Goal: Task Accomplishment & Management: Manage account settings

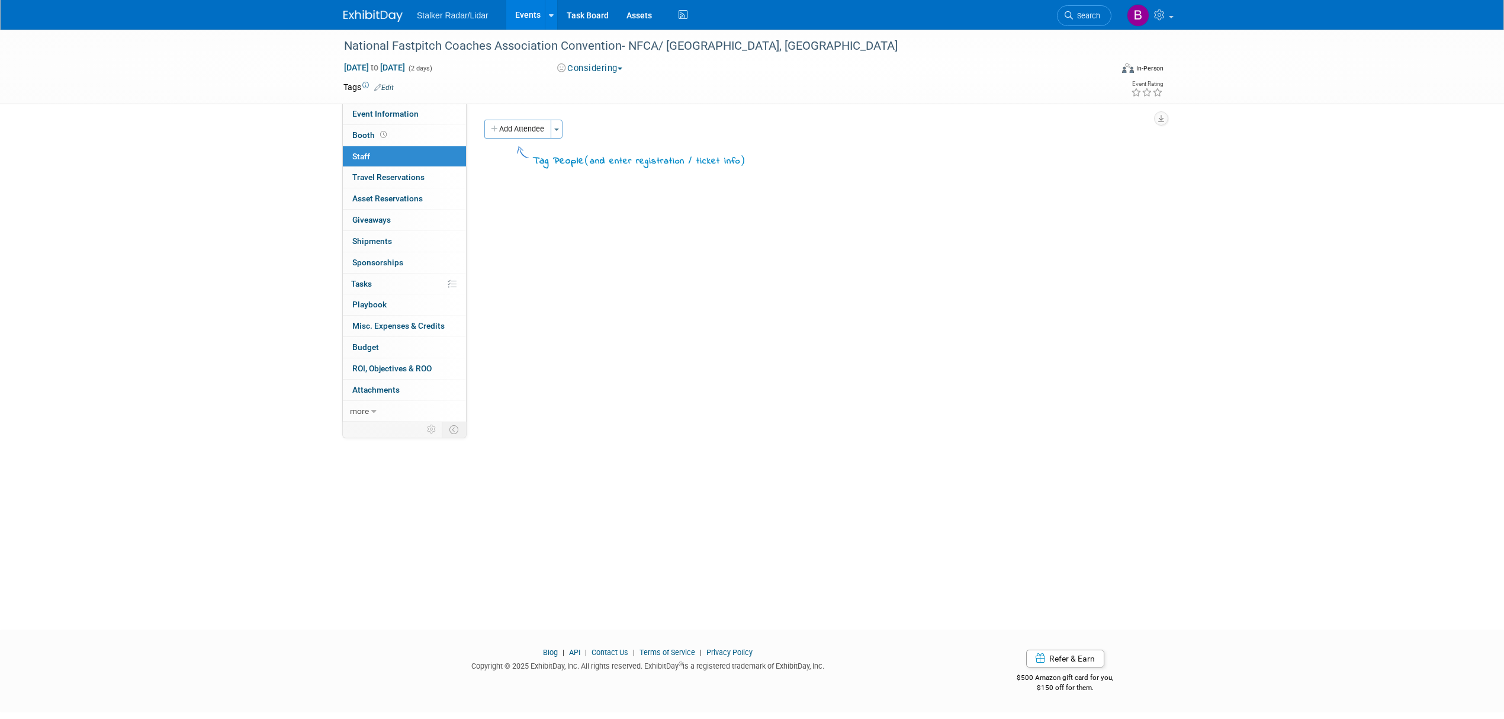
click at [515, 18] on link "Events" at bounding box center [527, 15] width 43 height 30
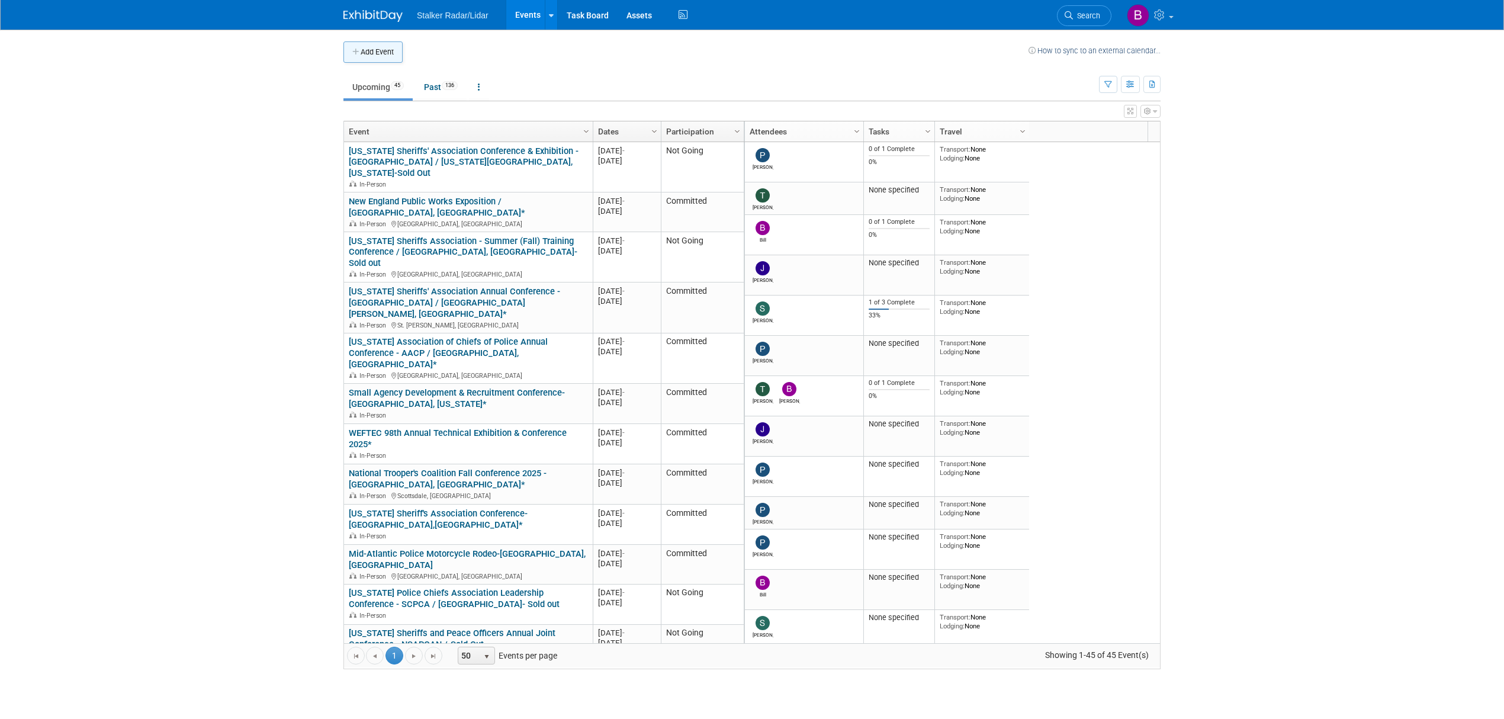
click at [379, 53] on button "Add Event" at bounding box center [373, 51] width 59 height 21
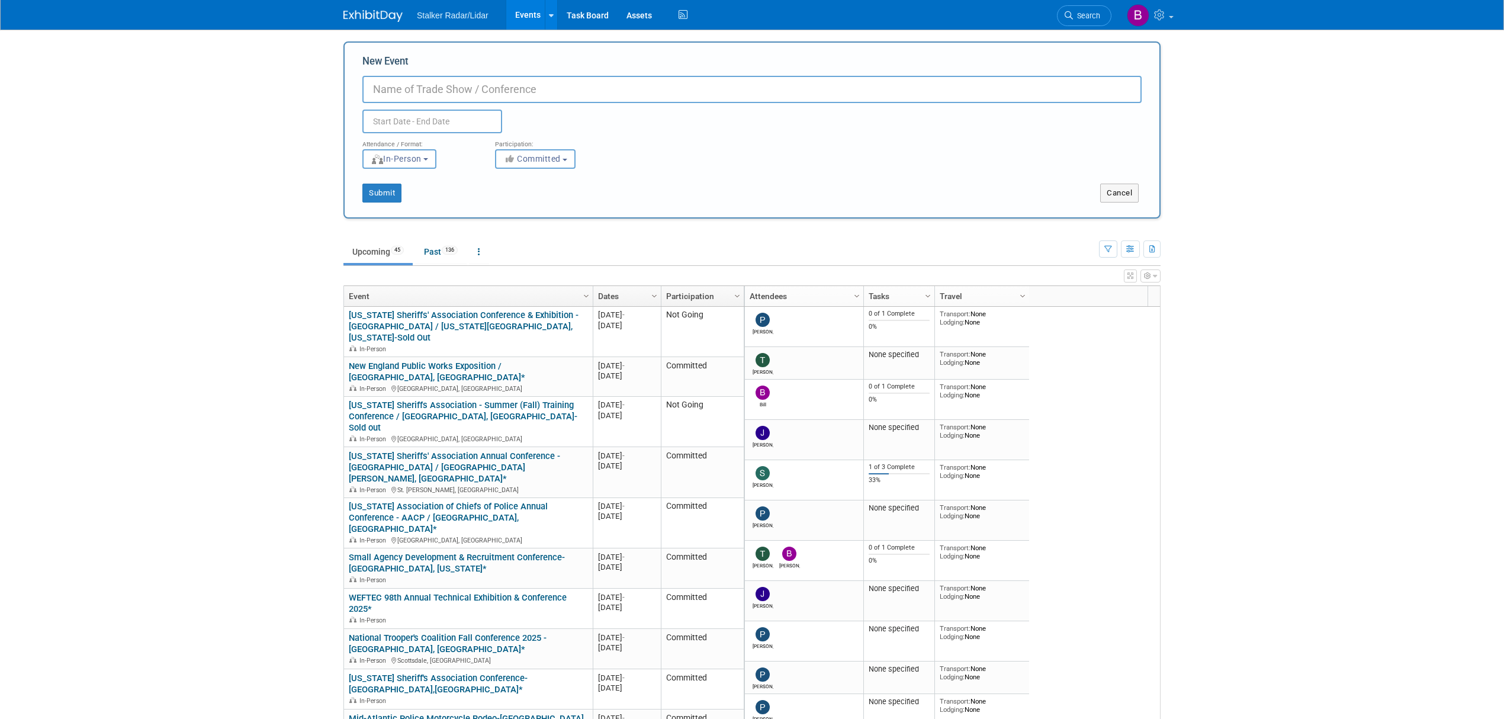
click at [400, 94] on input "New Event" at bounding box center [751, 89] width 779 height 27
type input "IACP"
click at [1083, 20] on span "Search" at bounding box center [1086, 15] width 27 height 9
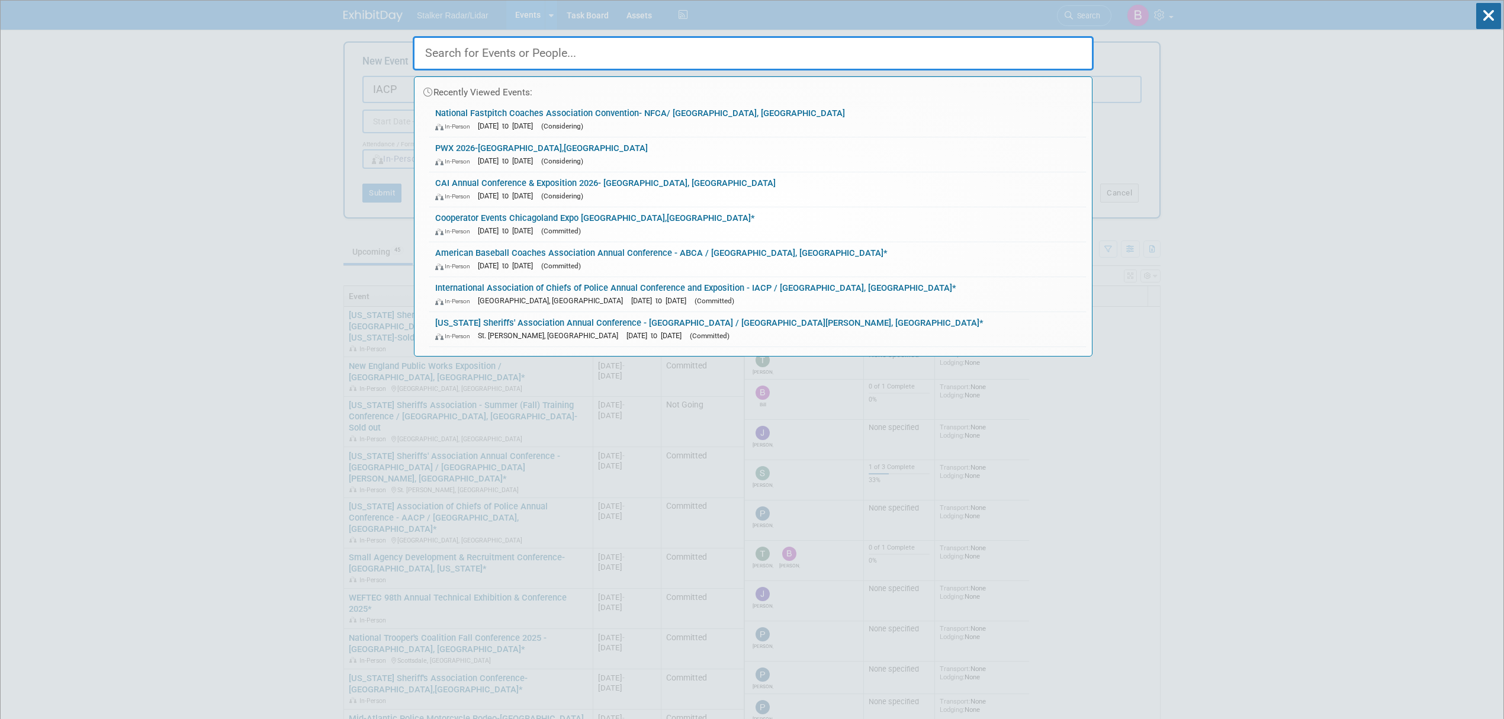
click at [604, 60] on input "text" at bounding box center [753, 53] width 681 height 34
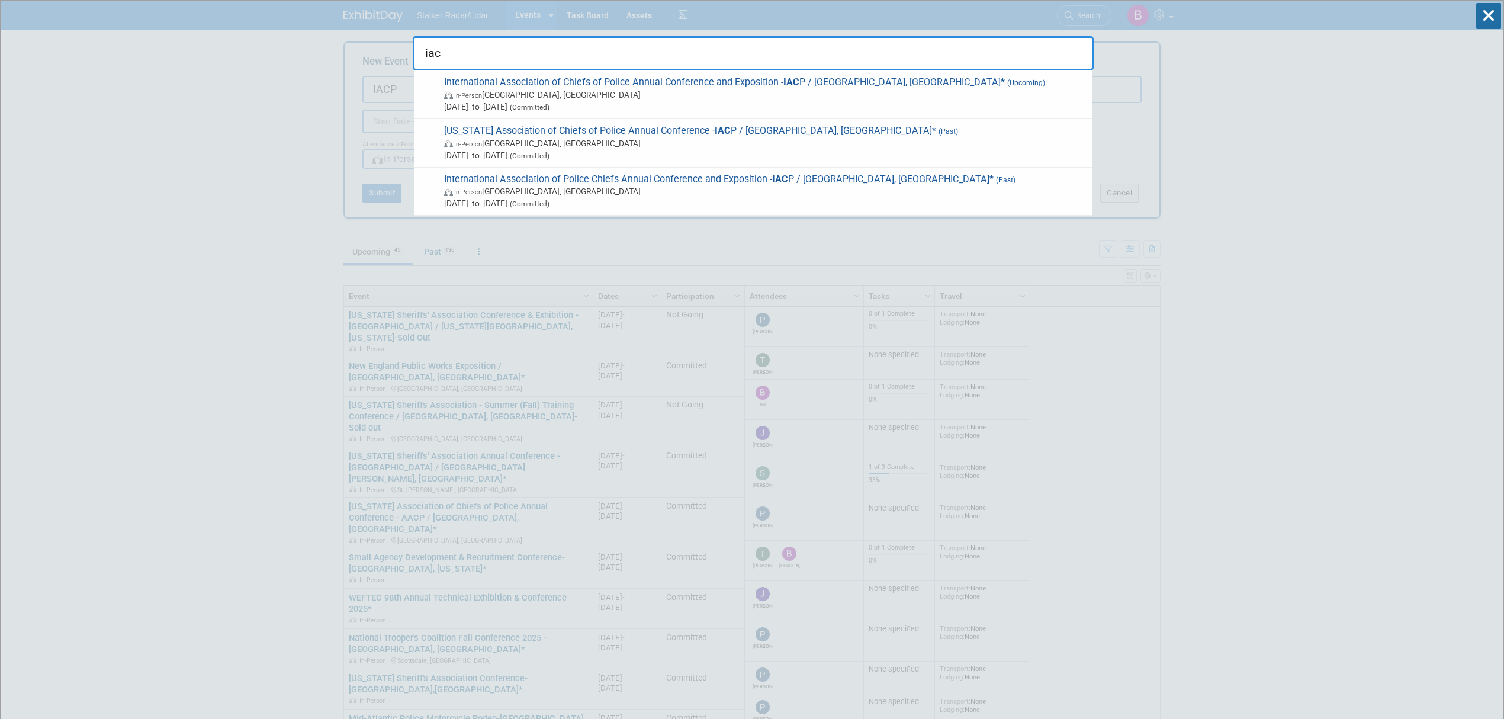
type input "iacp"
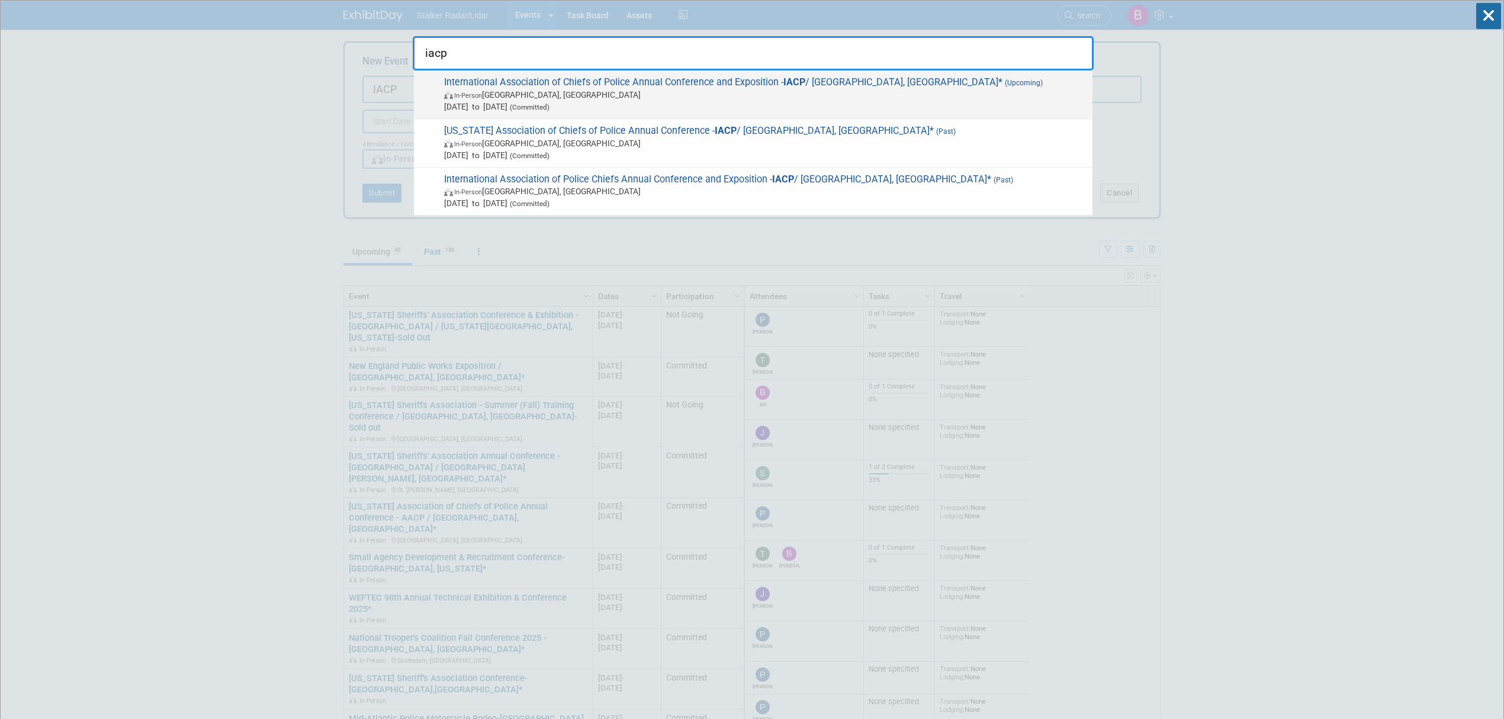
click at [645, 85] on span "International Association of Chiefs of Police Annual Conference and Exposition …" at bounding box center [764, 94] width 646 height 36
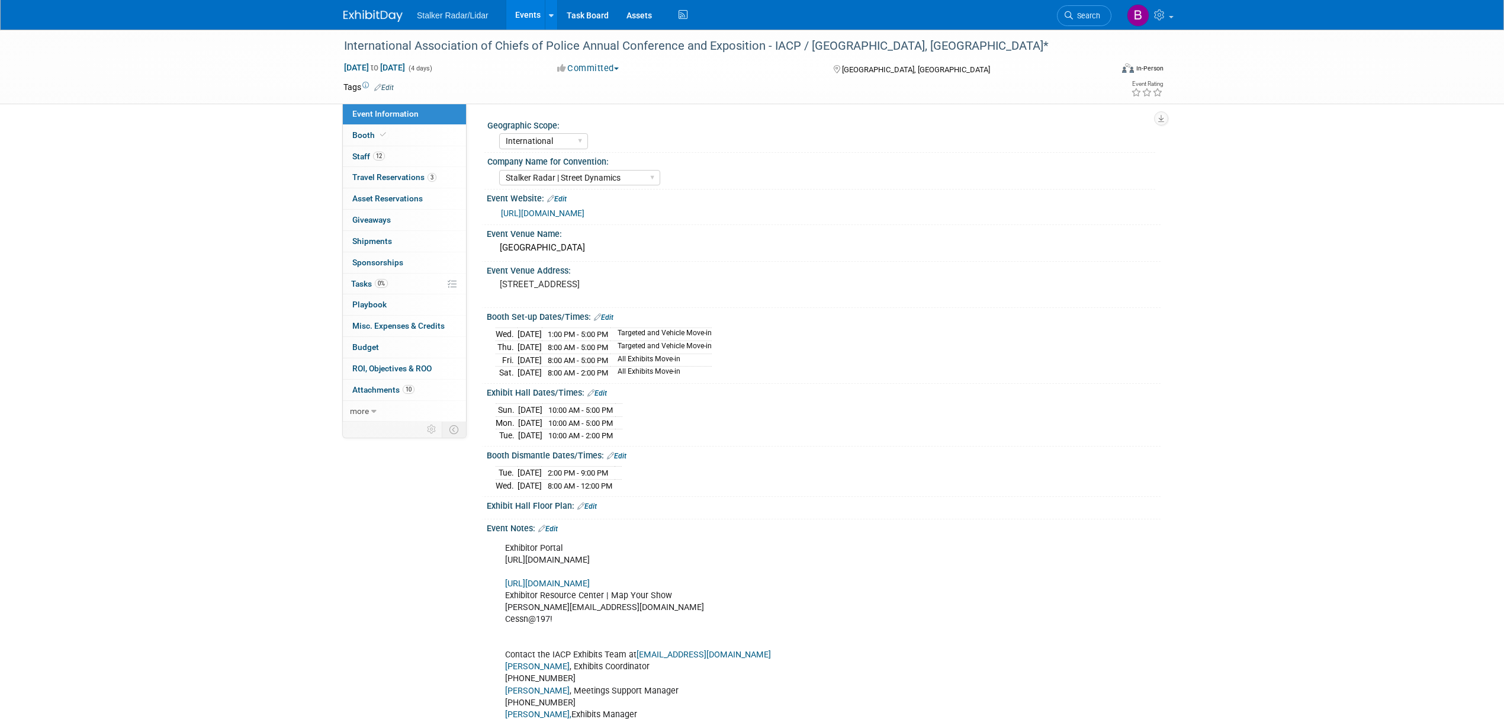
select select "International"
select select "Stalker Radar | Street Dynamics"
click at [387, 417] on link "more" at bounding box center [404, 411] width 123 height 21
click at [396, 457] on span "Copy/Duplicate Event" at bounding box center [391, 452] width 79 height 9
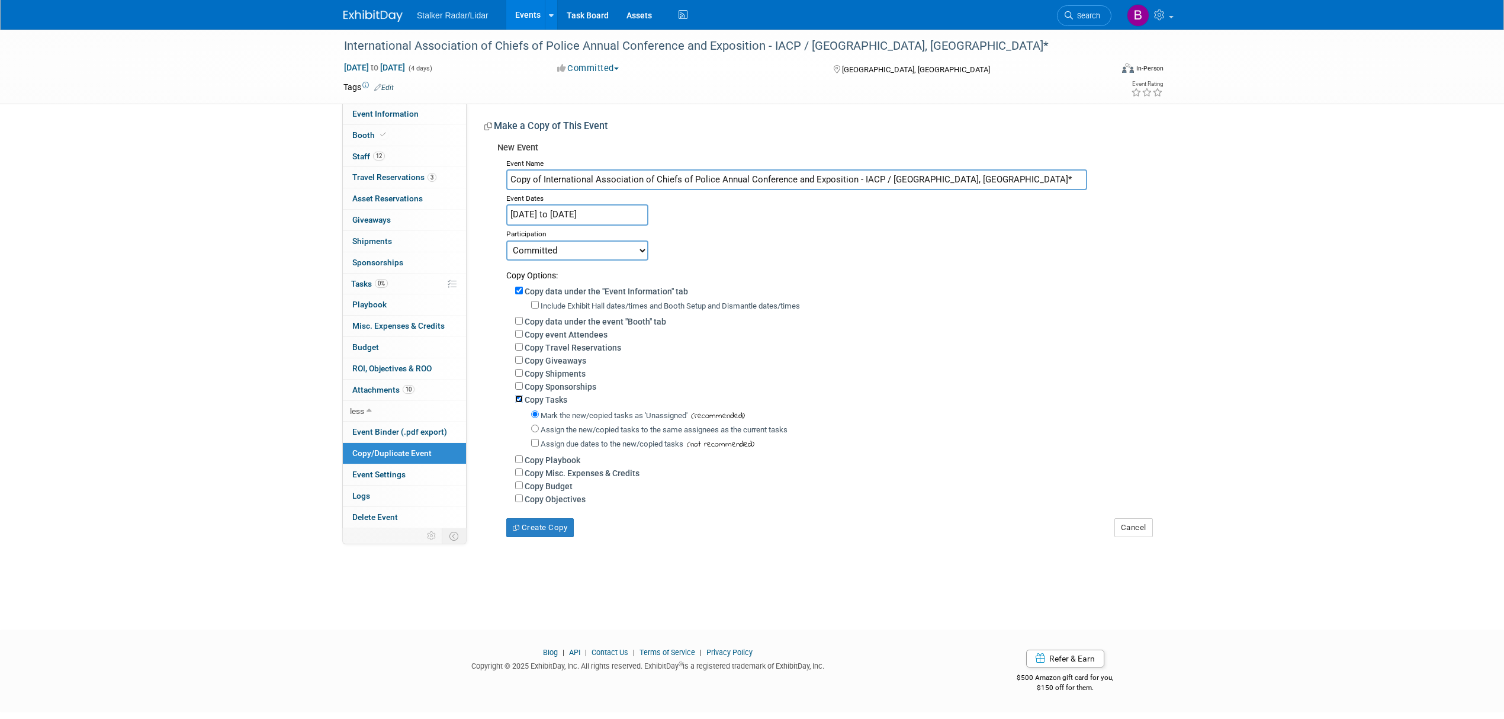
click at [519, 396] on input "Copy Tasks" at bounding box center [519, 399] width 8 height 8
checkbox input "false"
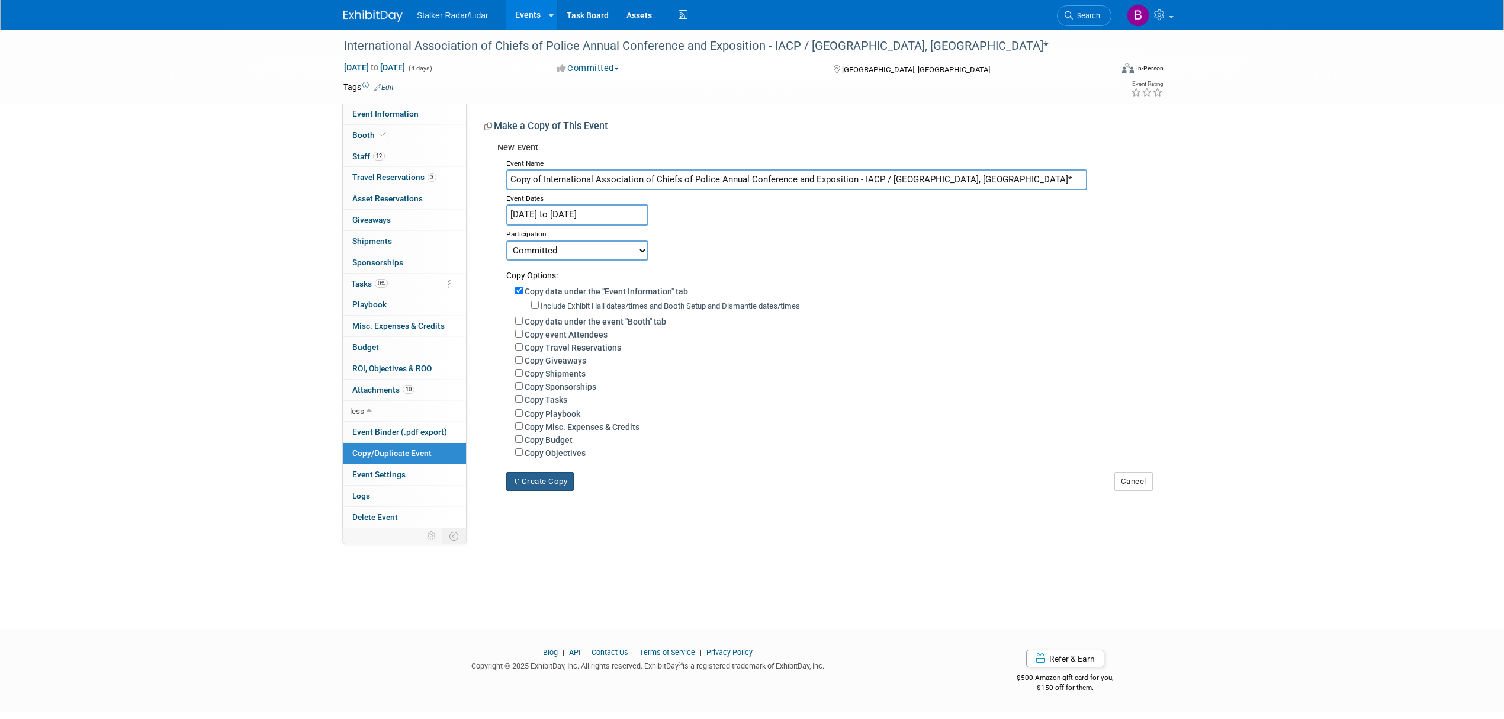
click at [548, 481] on button "Create Copy" at bounding box center [540, 481] width 68 height 19
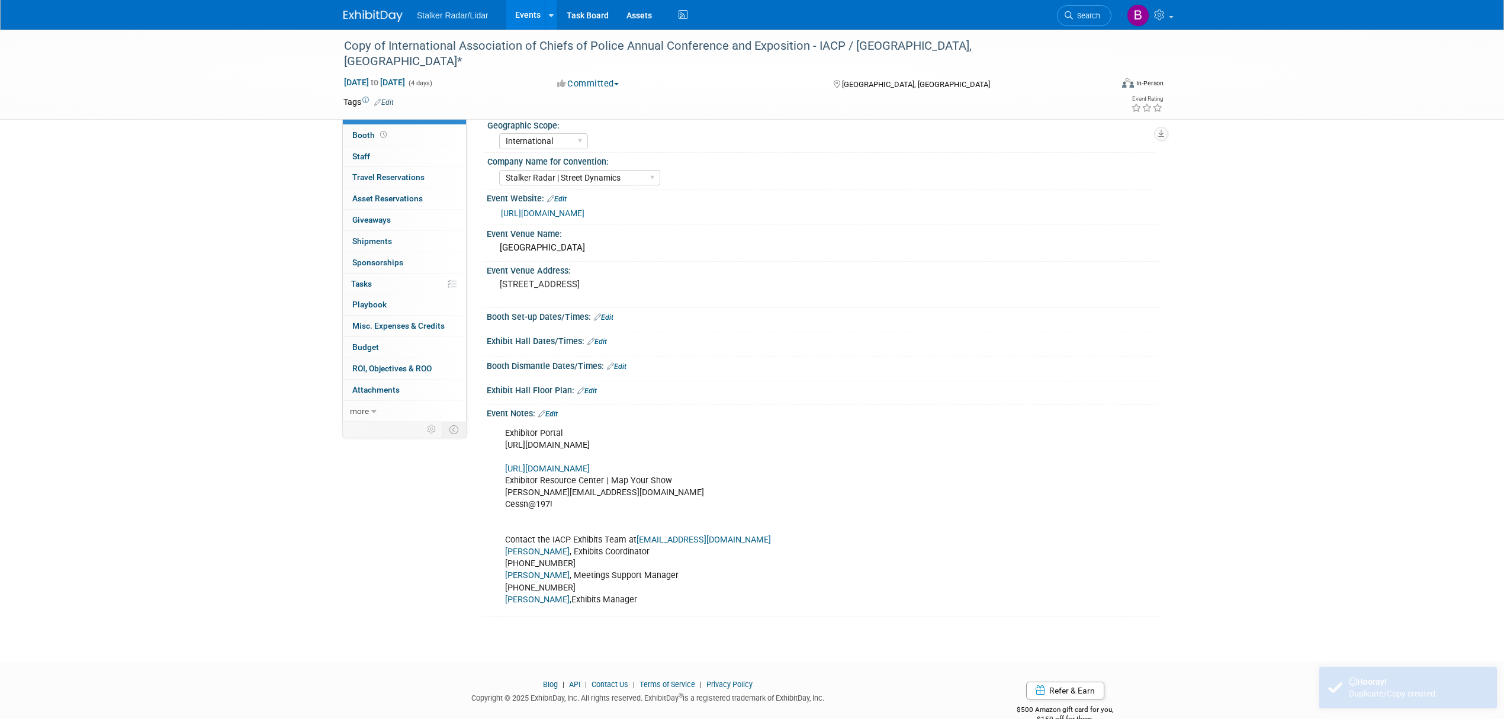
select select "International"
select select "Stalker Radar | Street Dynamics"
click at [390, 45] on div "Copy of International Association of Chiefs of Police Annual Conference and Exp…" at bounding box center [717, 54] width 754 height 36
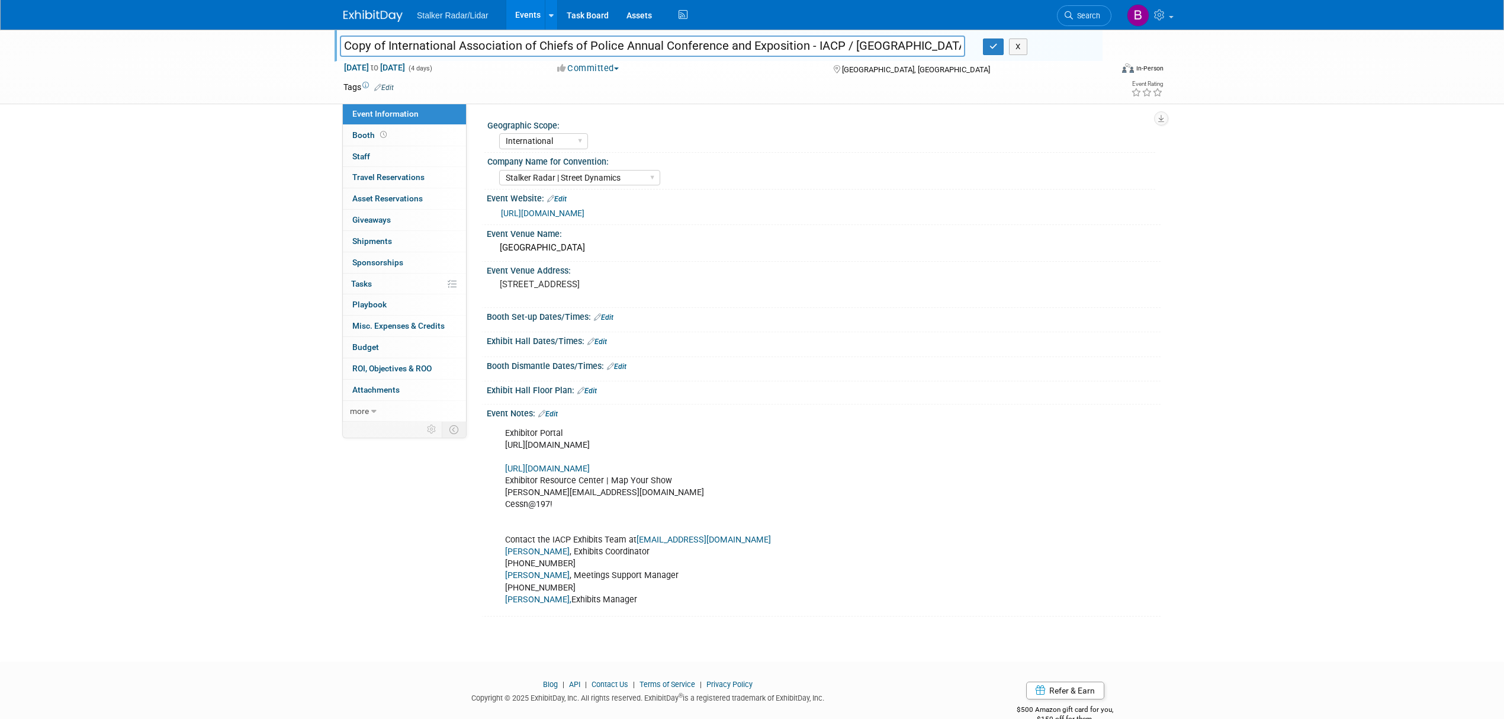
drag, startPoint x: 387, startPoint y: 45, endPoint x: 320, endPoint y: 44, distance: 66.9
click at [320, 44] on div "Copy of International Association of Chiefs of Police Annual Conference and Exp…" at bounding box center [752, 67] width 1504 height 75
type input "International Association of Chiefs of Police Annual Conference and Exposition …"
click at [380, 63] on span "to" at bounding box center [374, 67] width 11 height 9
select select "9"
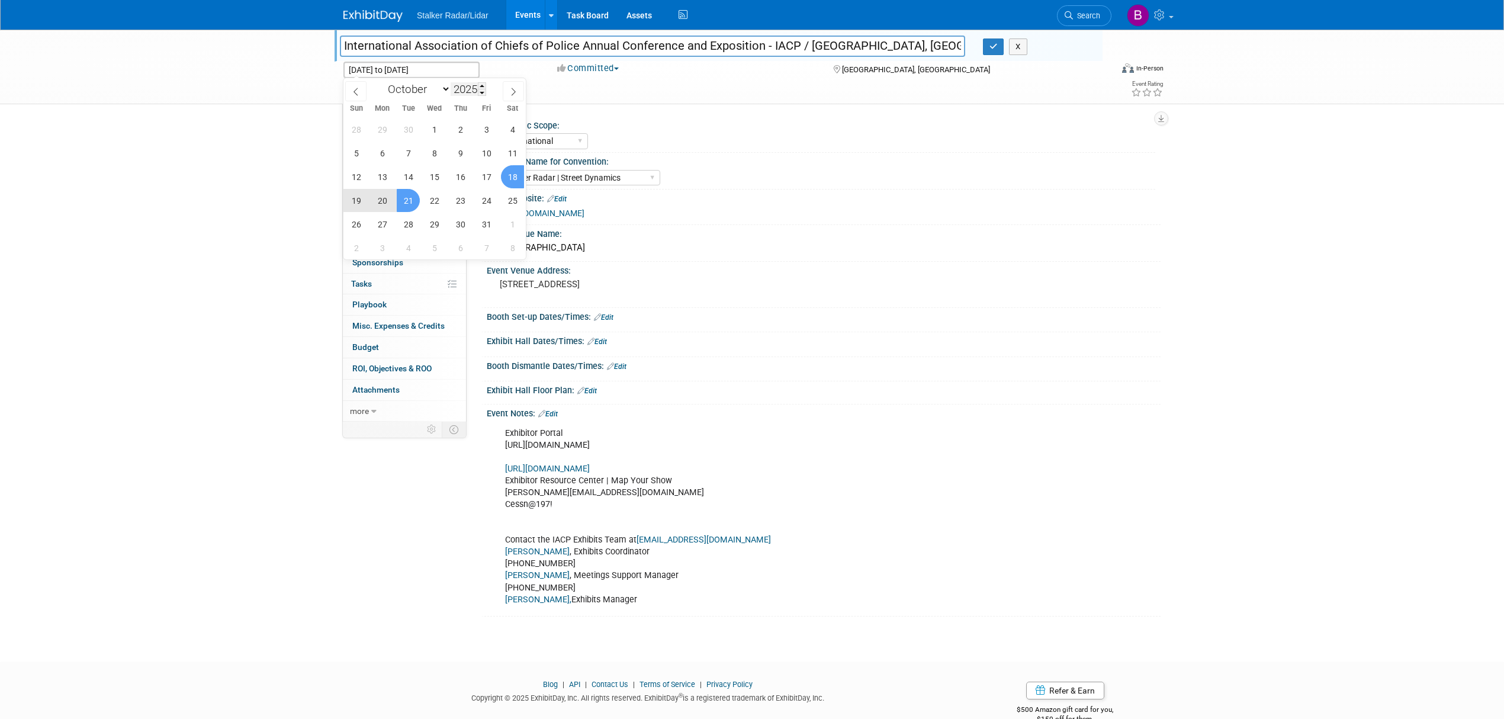
click at [479, 84] on input "2025" at bounding box center [469, 89] width 36 height 14
click at [481, 83] on span at bounding box center [482, 85] width 8 height 7
type input "2026"
click at [512, 202] on span "24" at bounding box center [512, 200] width 23 height 23
type input "Oct 24, 2026"
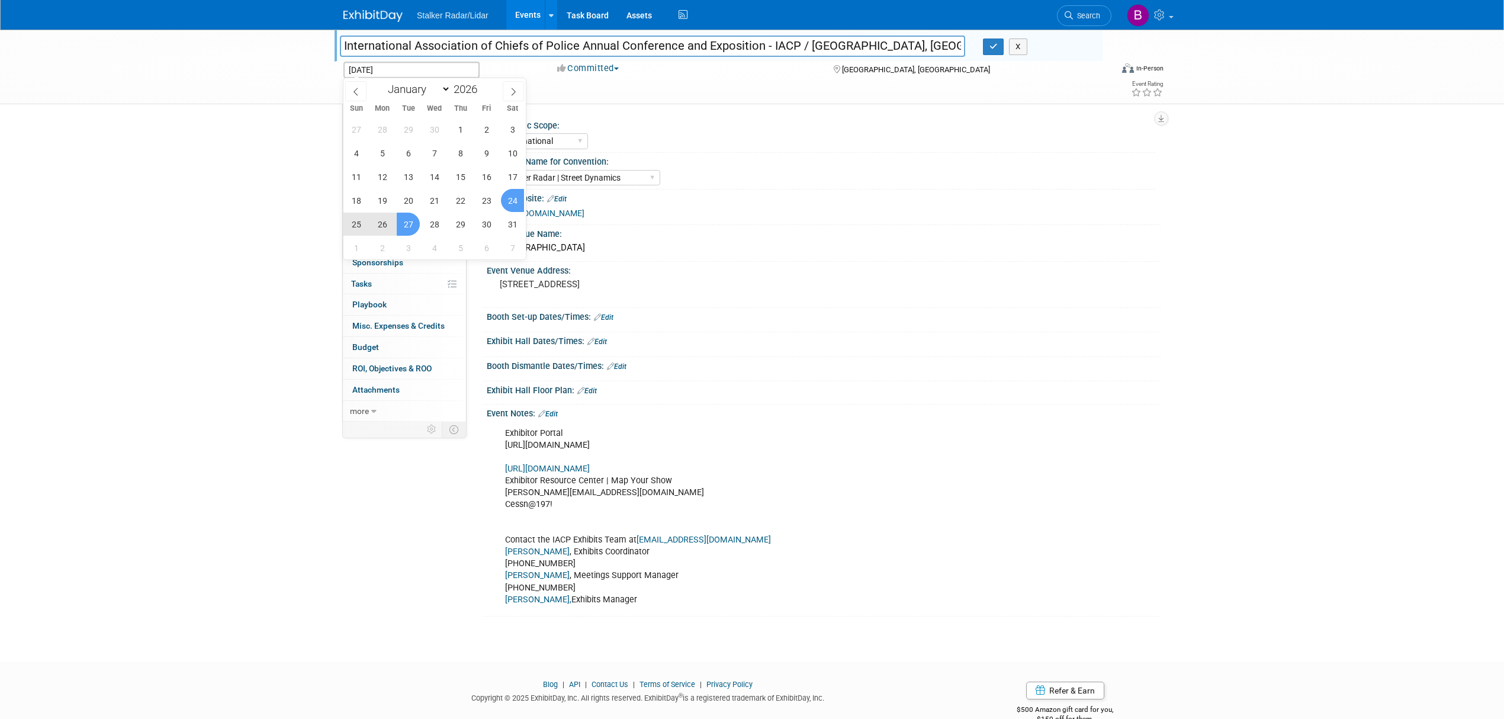
click at [401, 225] on span "27" at bounding box center [408, 224] width 23 height 23
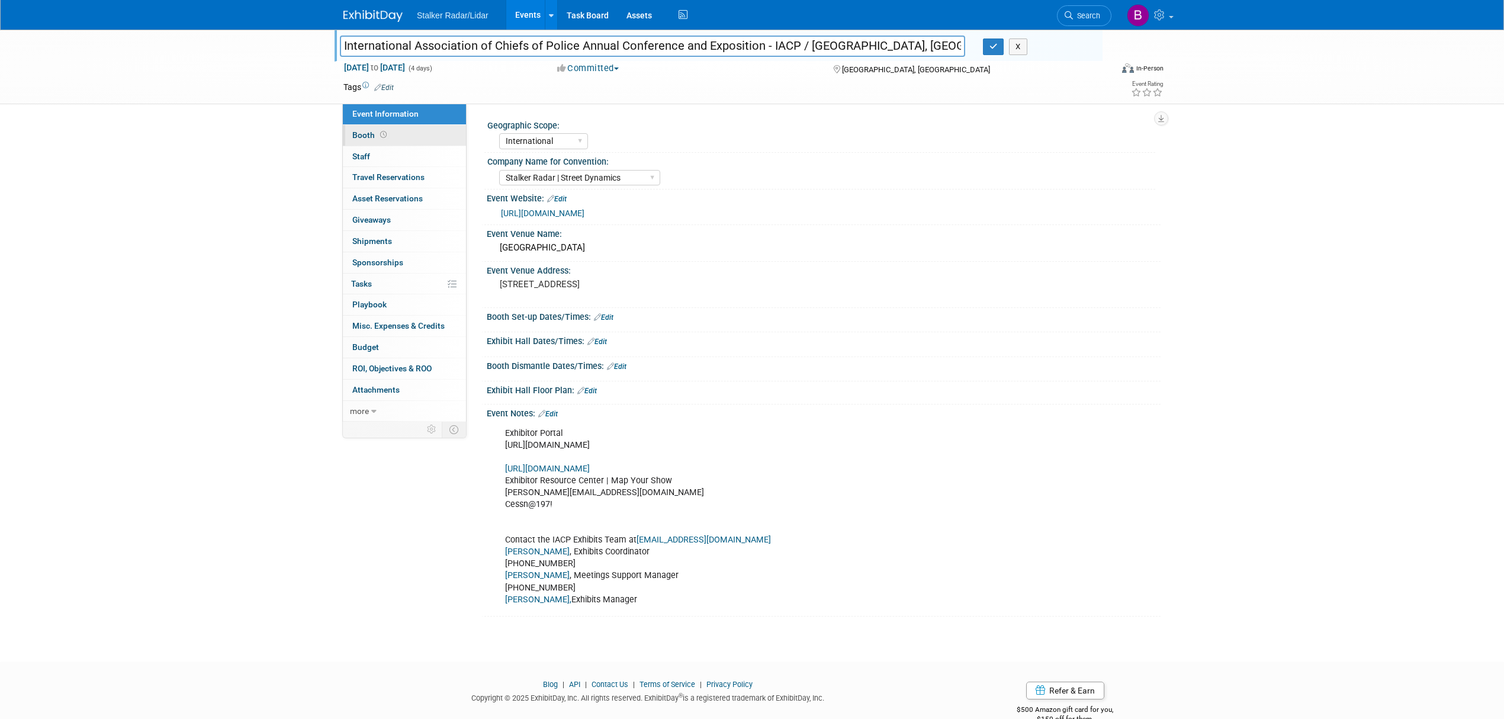
click at [373, 137] on span "Booth" at bounding box center [370, 134] width 37 height 9
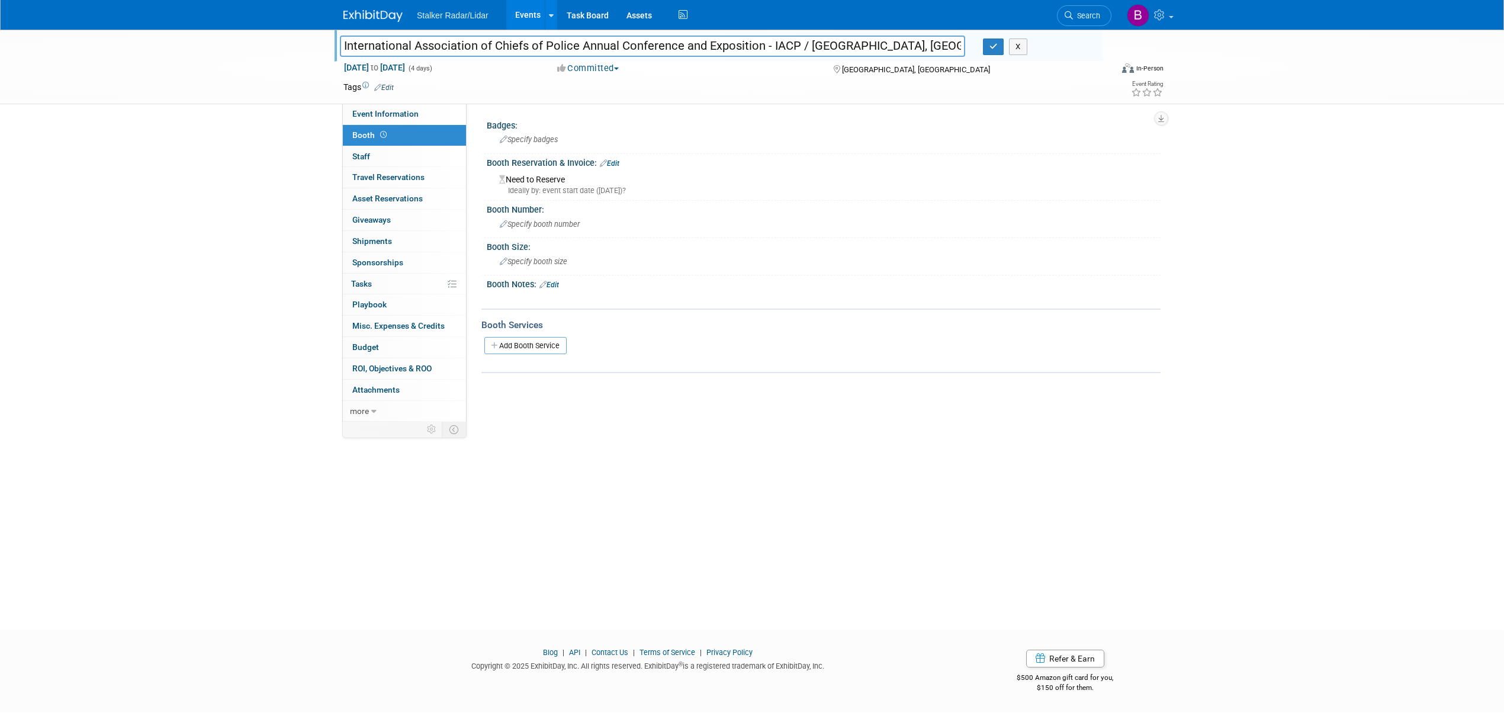
click at [614, 157] on div "Booth Reservation & Invoice: Edit" at bounding box center [824, 161] width 674 height 15
click at [614, 159] on link "Edit" at bounding box center [610, 163] width 20 height 8
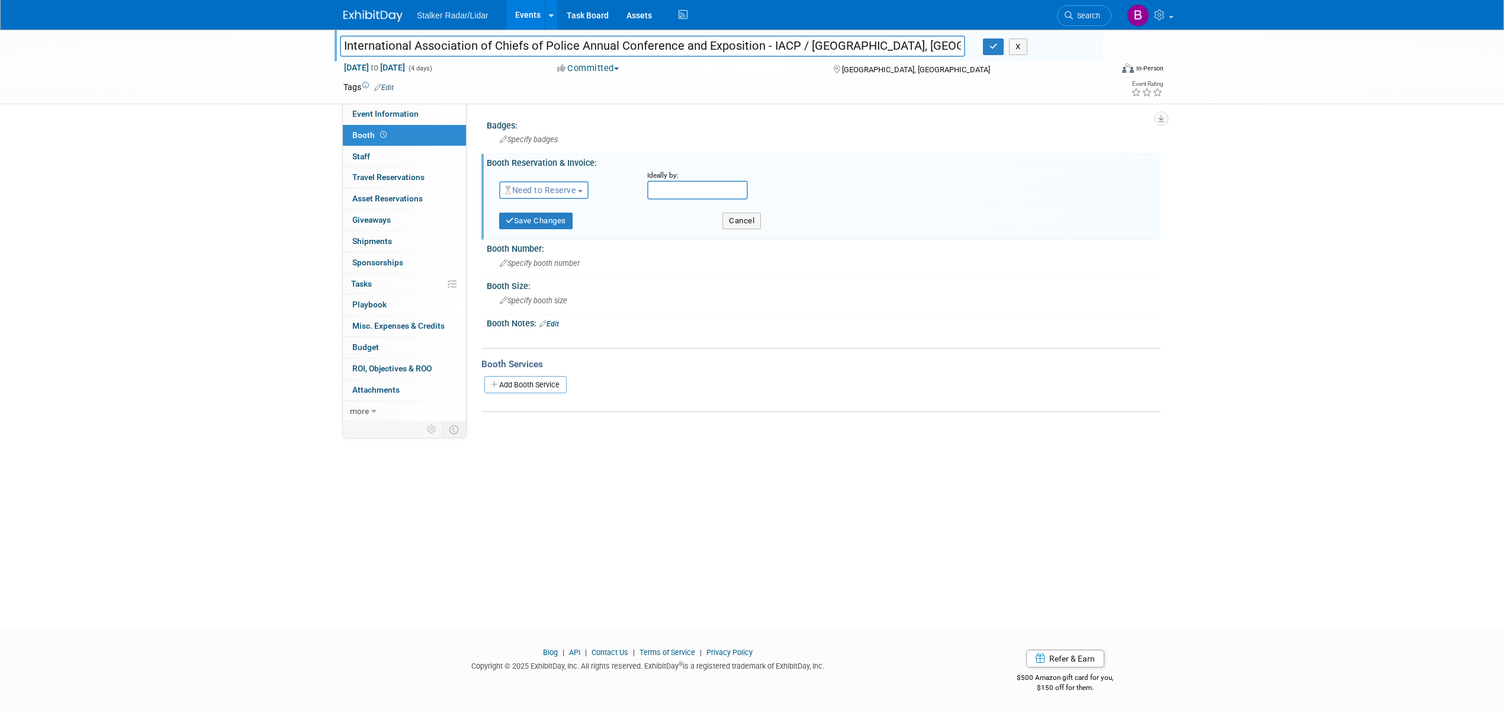
click at [538, 187] on span "Need to Reserve" at bounding box center [540, 189] width 70 height 9
click at [538, 226] on link "Reserved" at bounding box center [563, 227] width 127 height 17
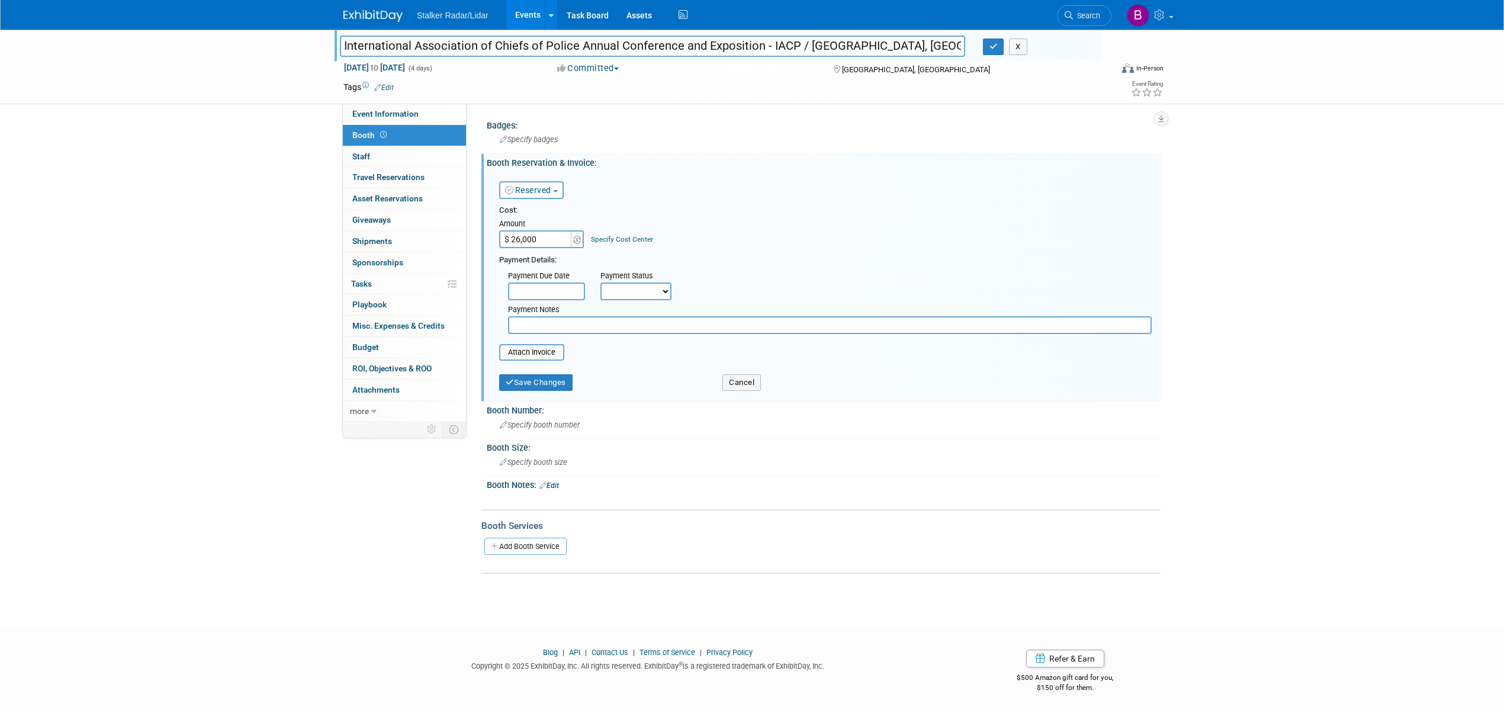
type input "$ 26,000.00"
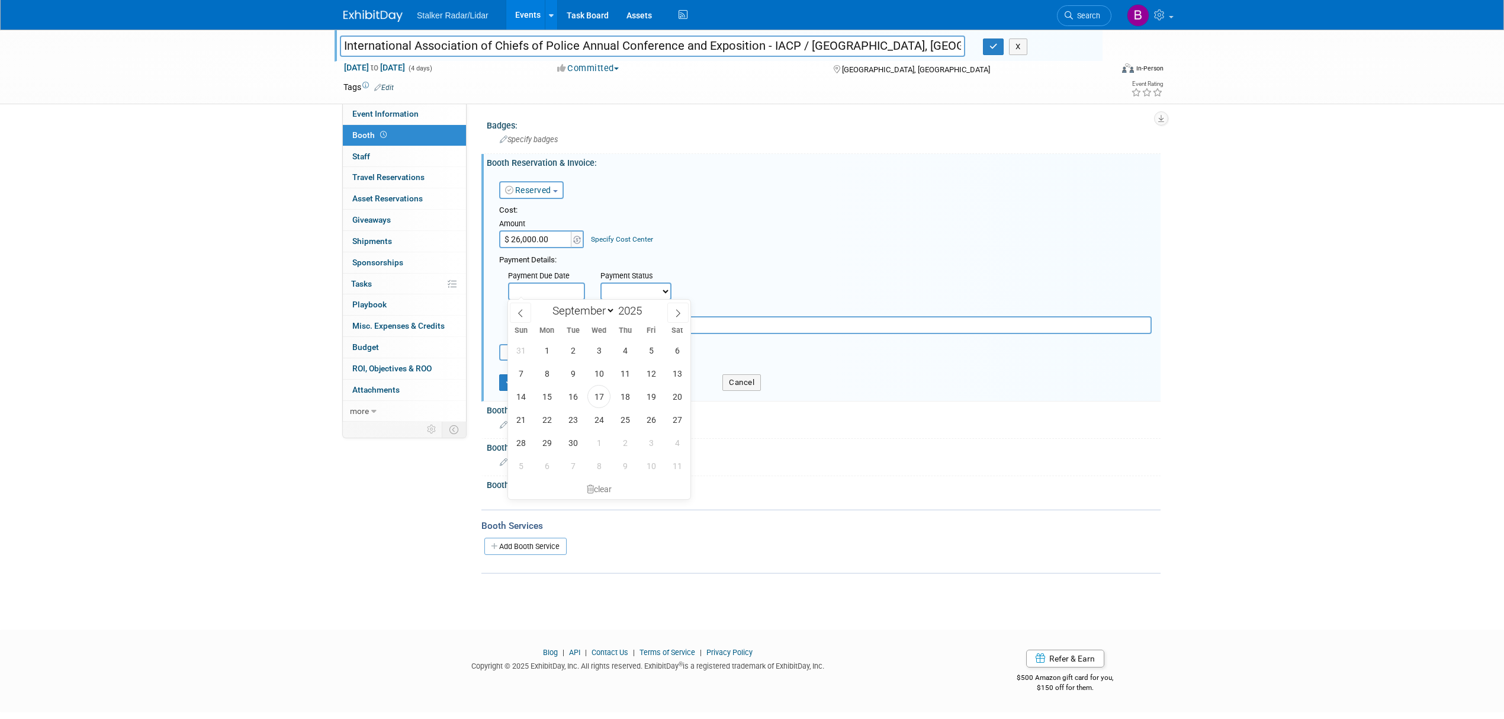
click at [558, 283] on input "text" at bounding box center [546, 292] width 77 height 18
click at [593, 402] on span "17" at bounding box center [599, 396] width 23 height 23
type input "[DATE]"
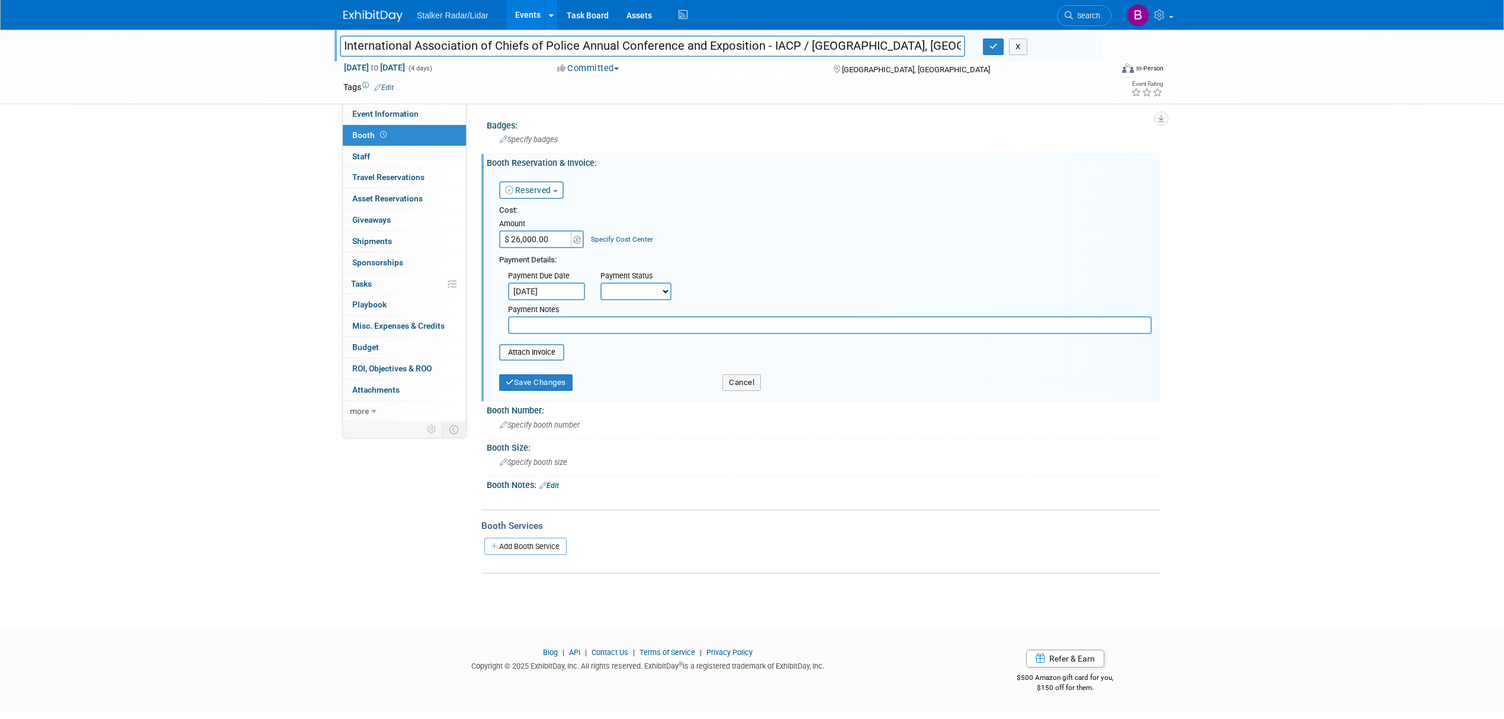
click at [646, 287] on select "Not Paid Yet Partially Paid Paid in Full" at bounding box center [636, 292] width 71 height 18
select select "2"
click at [601, 283] on select "Not Paid Yet Partially Paid Paid in Full" at bounding box center [636, 292] width 71 height 18
click at [525, 385] on button "Save Changes" at bounding box center [535, 389] width 73 height 17
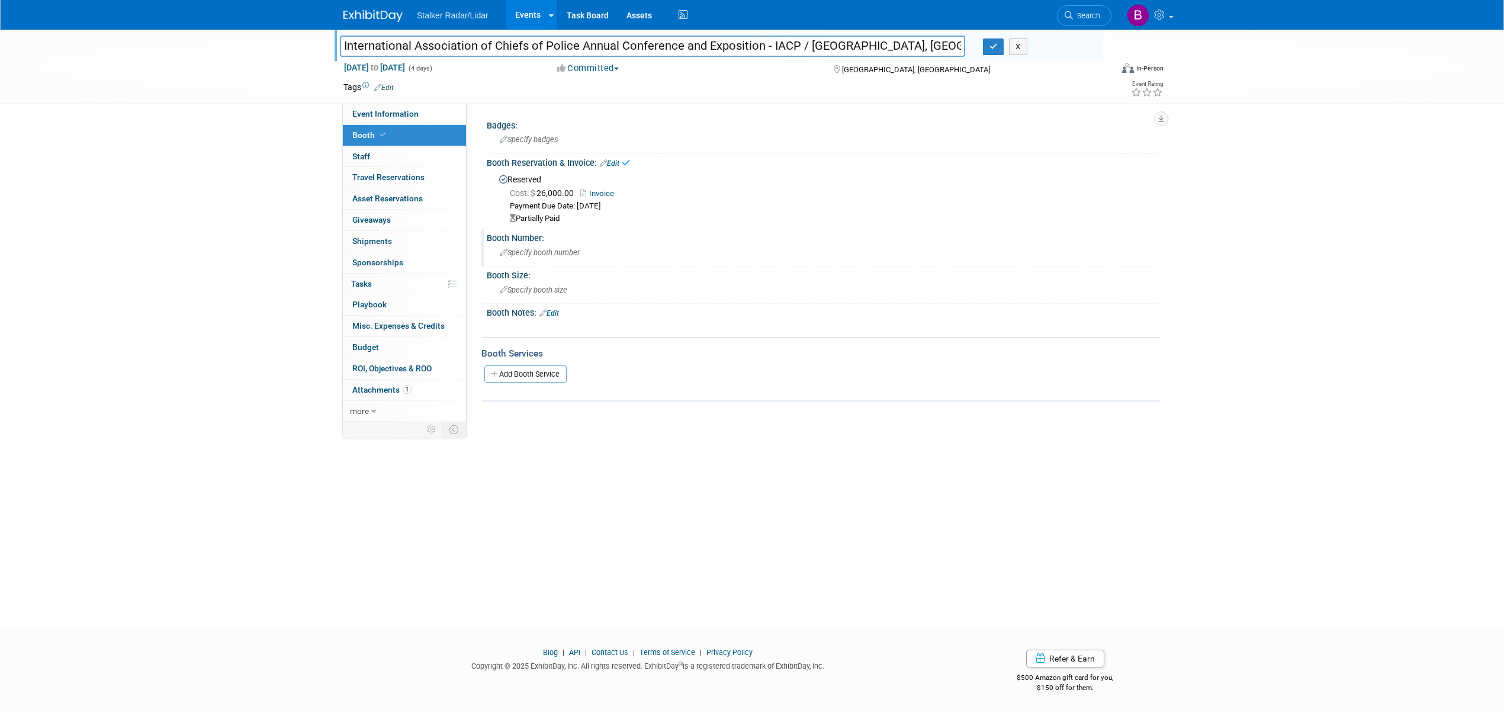
click at [524, 248] on span "Specify booth number" at bounding box center [540, 252] width 80 height 9
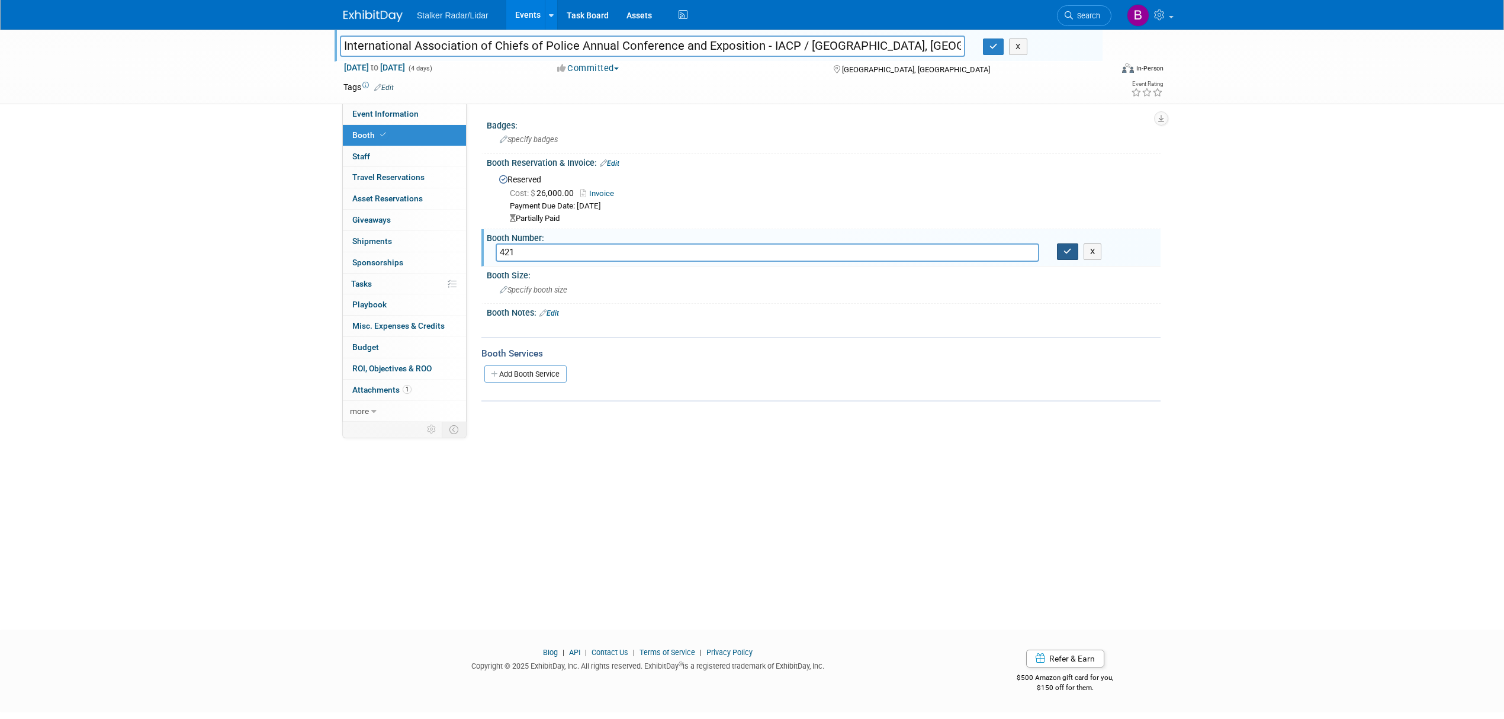
type input "421"
click at [1077, 256] on button "button" at bounding box center [1067, 251] width 21 height 17
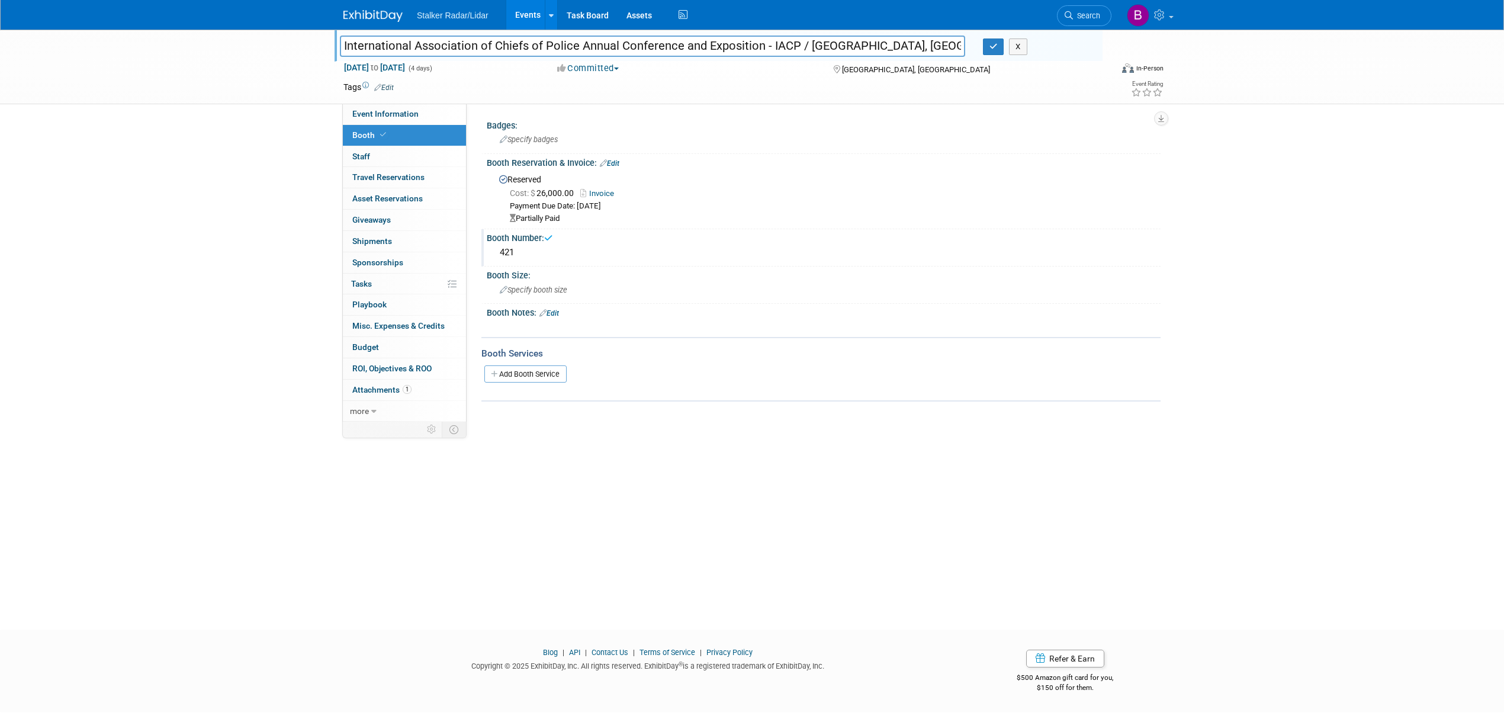
click at [373, 131] on span "Booth" at bounding box center [370, 134] width 36 height 9
click at [879, 46] on input "International Association of Chiefs of Police Annual Conference and Exposition …" at bounding box center [652, 46] width 625 height 21
drag, startPoint x: 890, startPoint y: 41, endPoint x: 804, endPoint y: 45, distance: 85.4
click at [804, 45] on input "International Association of Chiefs of Police Annual Conference and Exposition …" at bounding box center [652, 46] width 625 height 21
drag, startPoint x: 850, startPoint y: 46, endPoint x: 834, endPoint y: 46, distance: 16.6
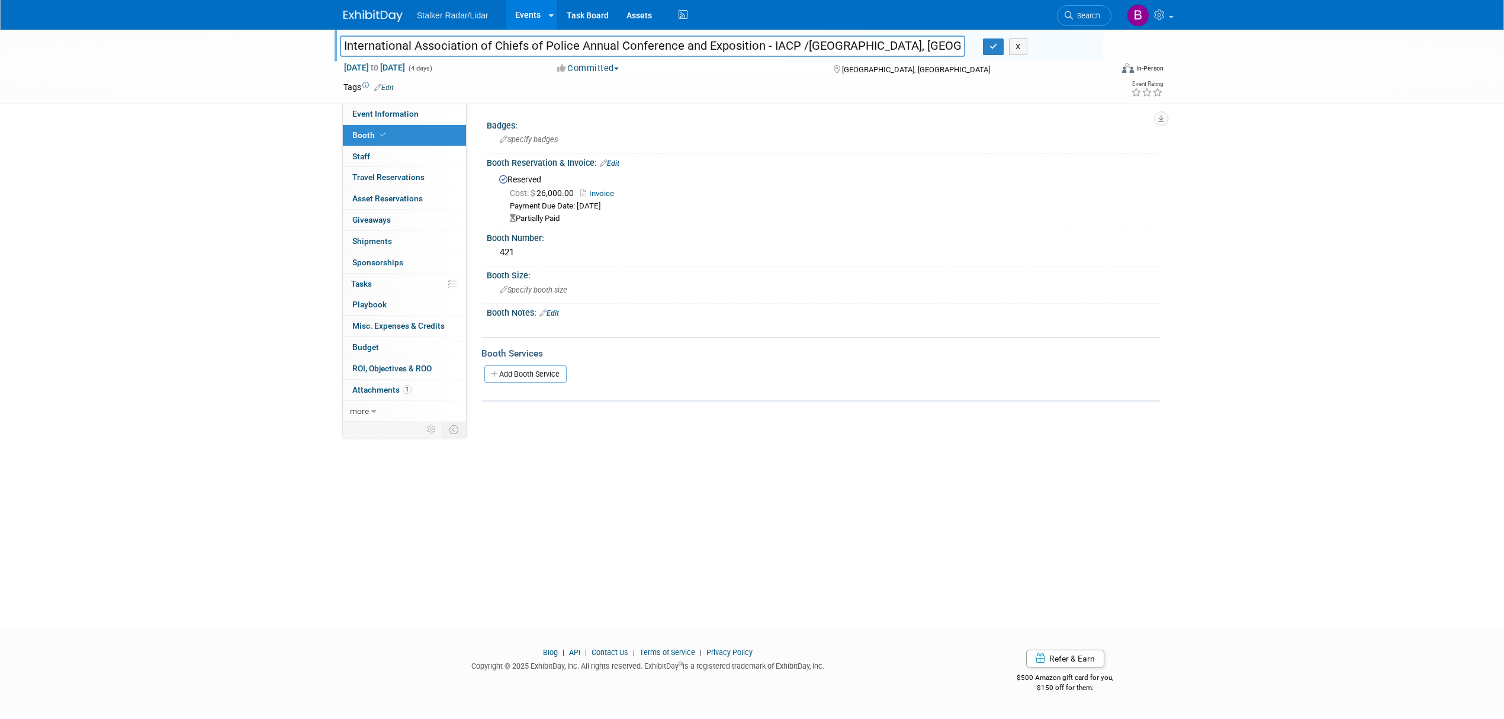
click at [344, 43] on input "International Association of Chiefs of Police Annual Conference and Exposition …" at bounding box center [652, 46] width 625 height 21
type input "2026 International Association of Chiefs of Police Annual Conference and Exposi…"
click at [387, 111] on span "Event Information" at bounding box center [385, 113] width 66 height 9
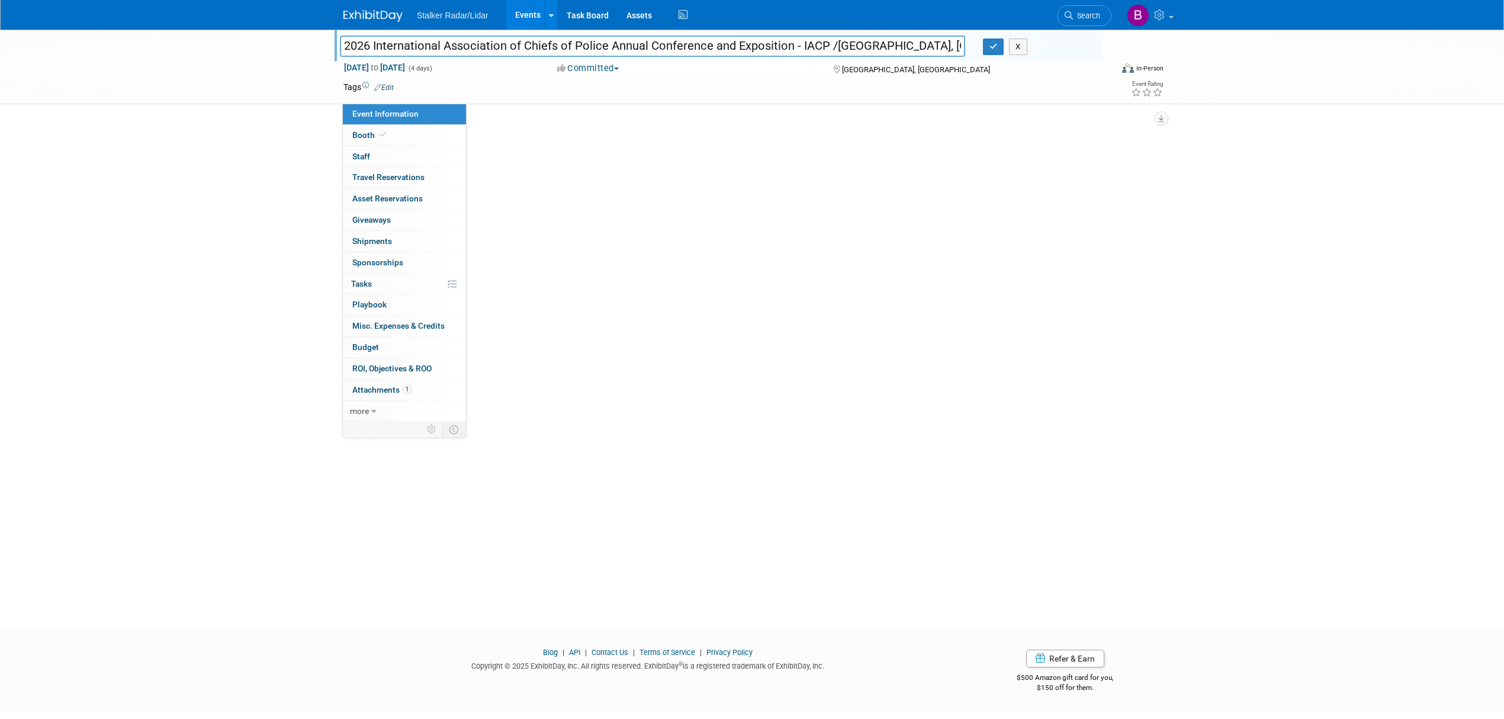
select select "International"
select select "Stalker Radar | Street Dynamics"
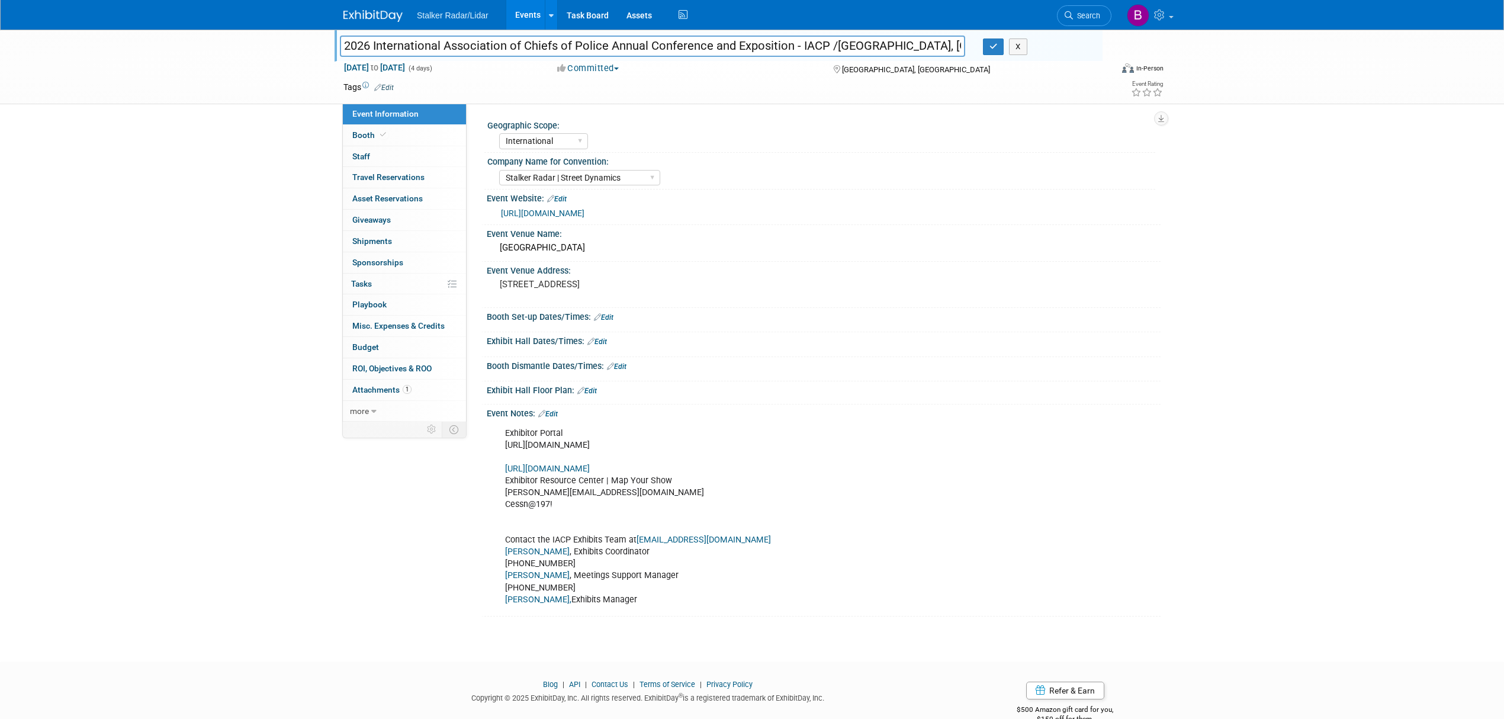
click at [564, 202] on link "Edit" at bounding box center [557, 199] width 20 height 8
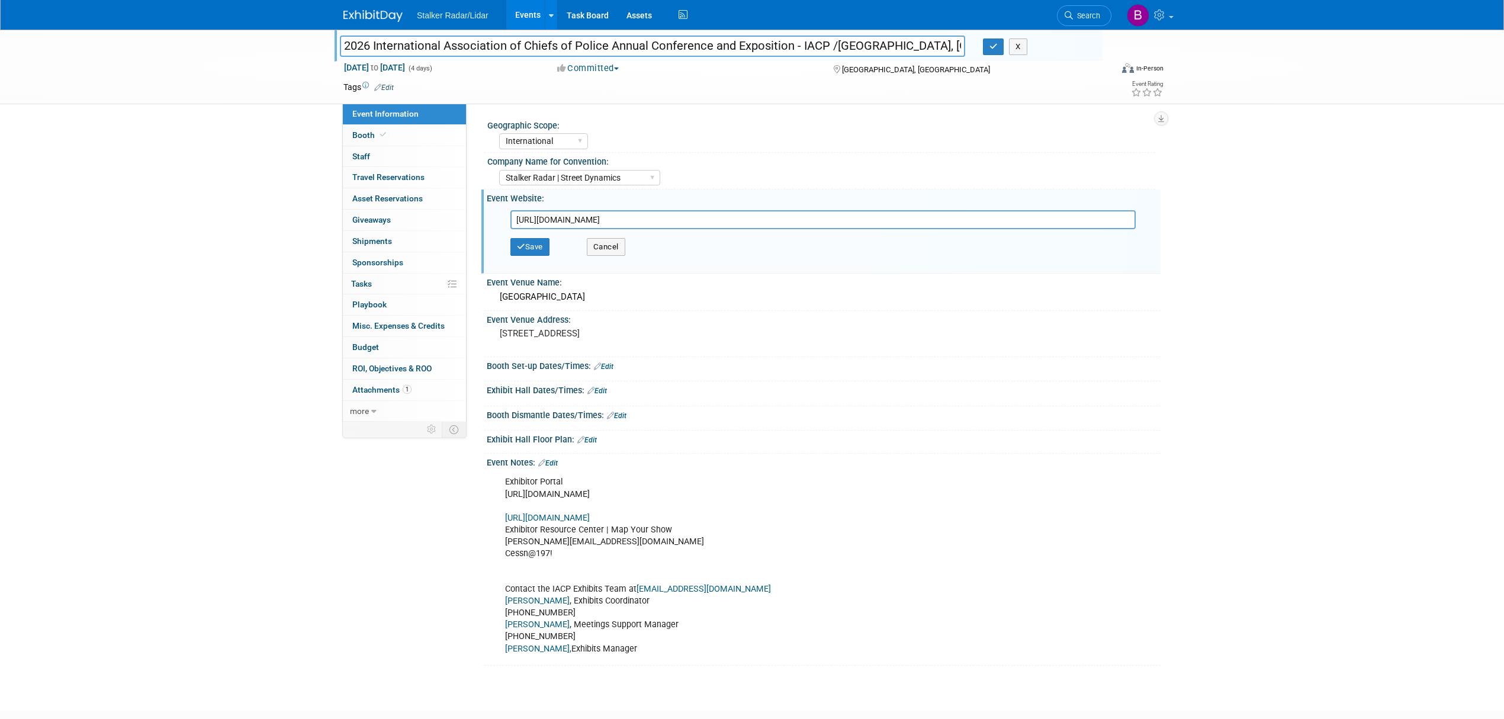
scroll to position [0, 481]
drag, startPoint x: 515, startPoint y: 216, endPoint x: 1429, endPoint y: 255, distance: 914.6
click at [1429, 255] on div "Copy of International Association of Chiefs of Police Annual Conference and Exp…" at bounding box center [752, 360] width 1504 height 660
click at [534, 249] on button "Save" at bounding box center [530, 247] width 39 height 18
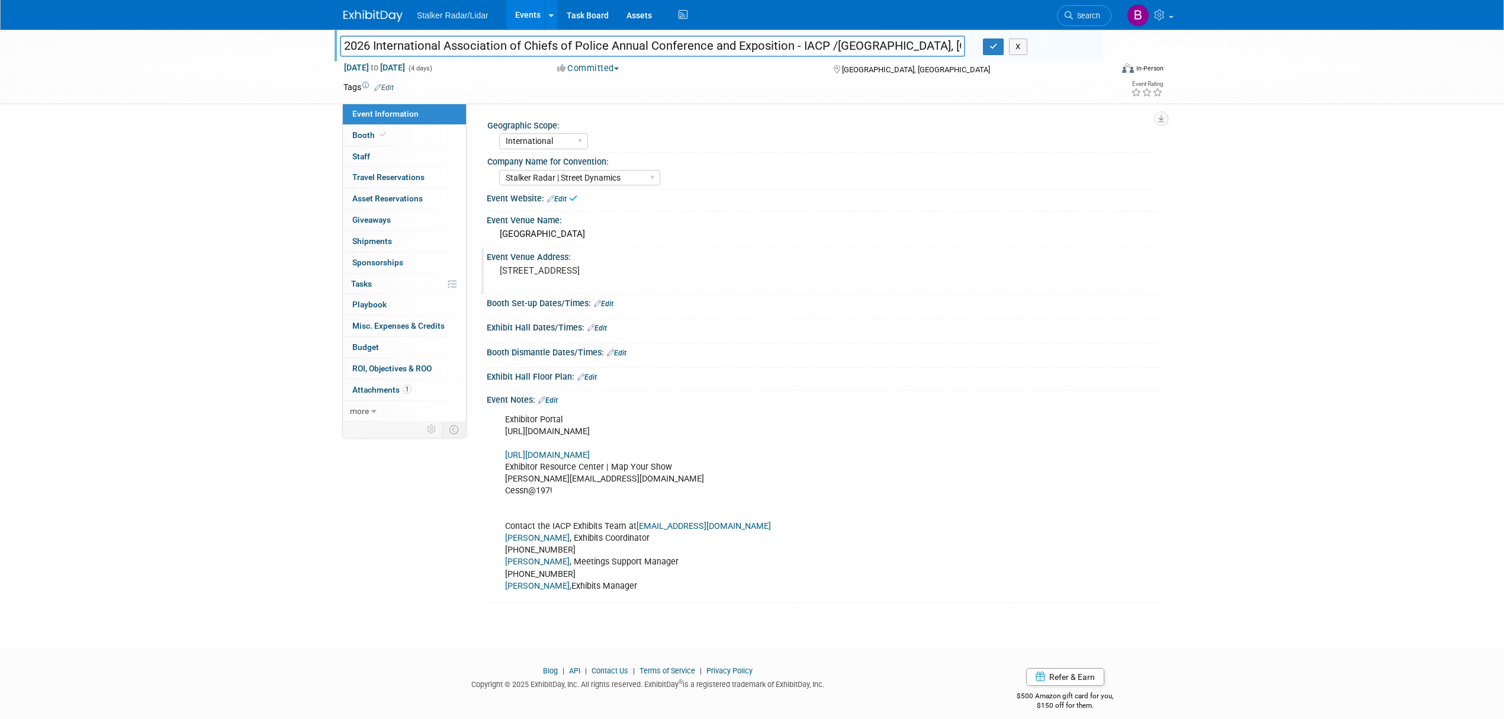
drag, startPoint x: 583, startPoint y: 285, endPoint x: 484, endPoint y: 264, distance: 101.1
click at [484, 264] on div "Event Venue Address: 700 14th Street Denver, CO 80202" at bounding box center [820, 271] width 679 height 46
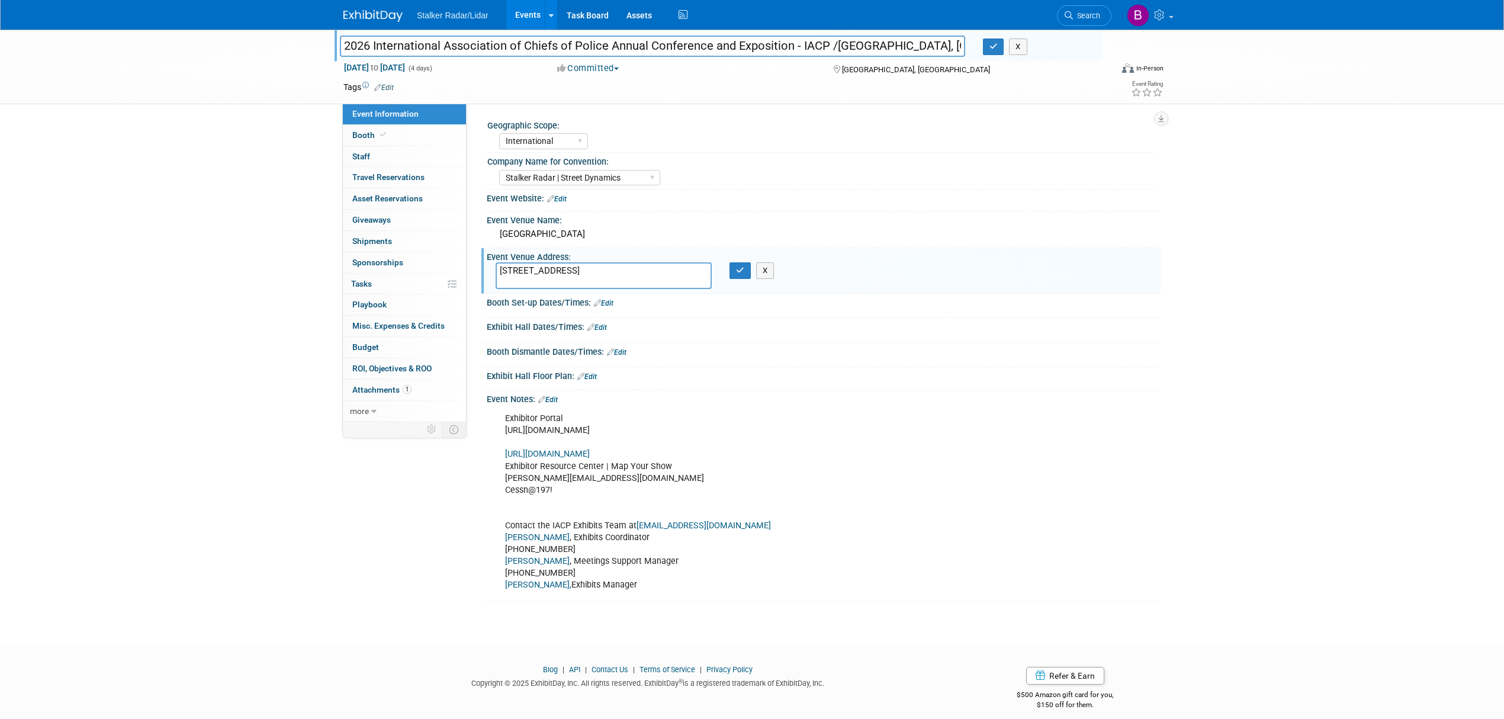
drag, startPoint x: 580, startPoint y: 275, endPoint x: 472, endPoint y: 268, distance: 108.6
click at [472, 268] on div "Geographic Scope: Regional National International Company Name for Convention: …" at bounding box center [814, 265] width 694 height 322
click at [552, 401] on link "Edit" at bounding box center [548, 400] width 20 height 8
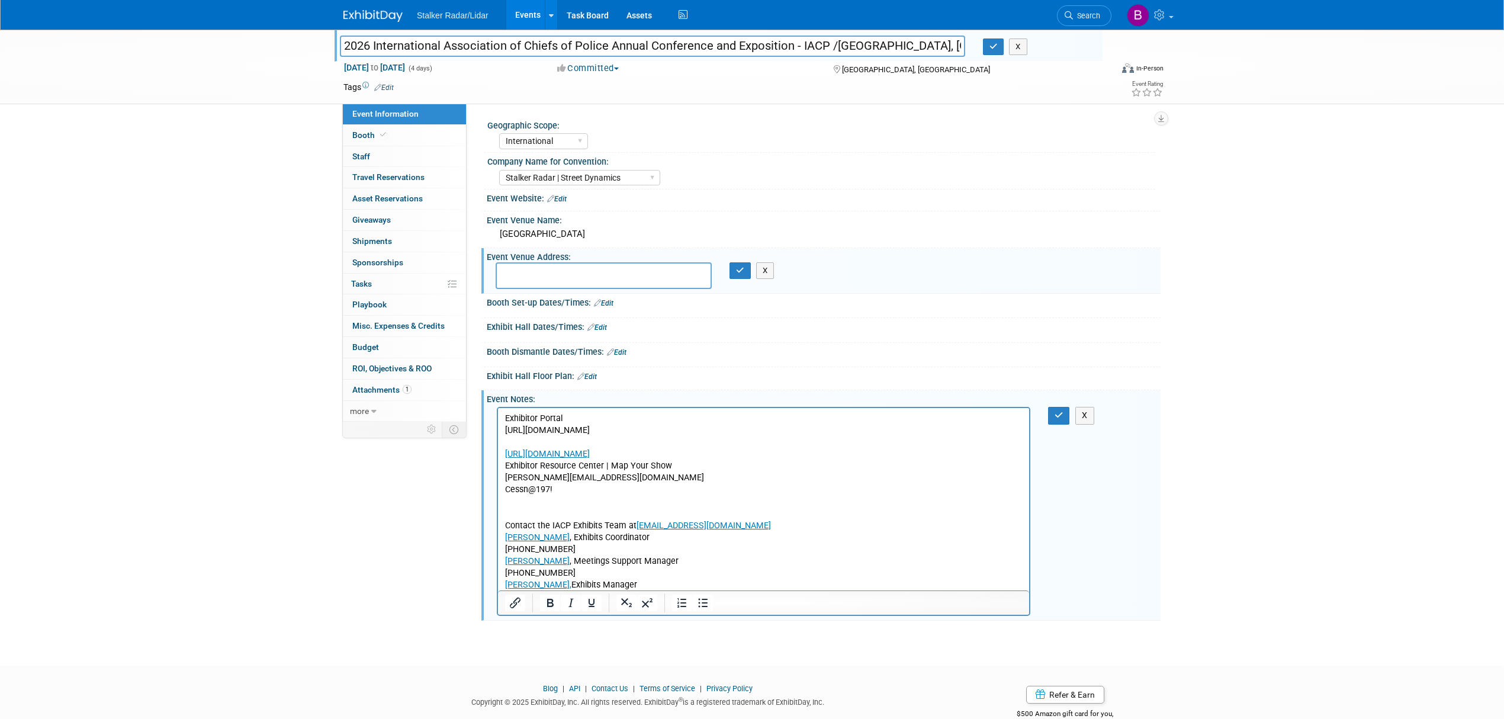
drag, startPoint x: 656, startPoint y: 589, endPoint x: 926, endPoint y: 798, distance: 341.1
click at [498, 408] on html "Exhibitor Portal https://www.freemanco.com/store/show/landing?showID=537661 htt…" at bounding box center [763, 499] width 531 height 183
click at [597, 495] on p "Exhibitor Portal https://www.freemanco.com/store/show/landing?showID=537661 htt…" at bounding box center [764, 502] width 518 height 178
drag, startPoint x: 605, startPoint y: 493, endPoint x: 493, endPoint y: 408, distance: 140.7
click at [498, 408] on html "Exhibitor Portal https://www.freemanco.com/store/show/landing?showID=537661 htt…" at bounding box center [763, 499] width 531 height 183
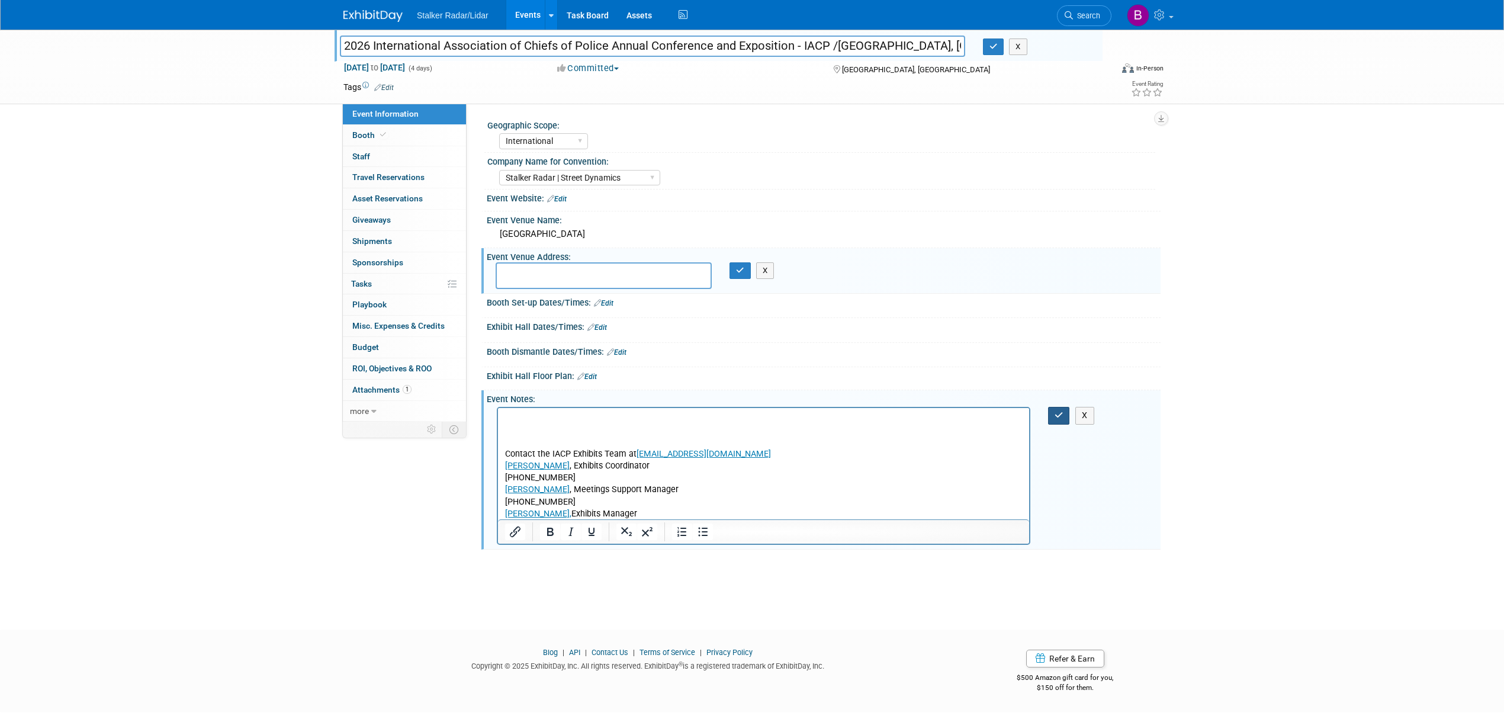
click at [1053, 417] on button "button" at bounding box center [1059, 415] width 22 height 17
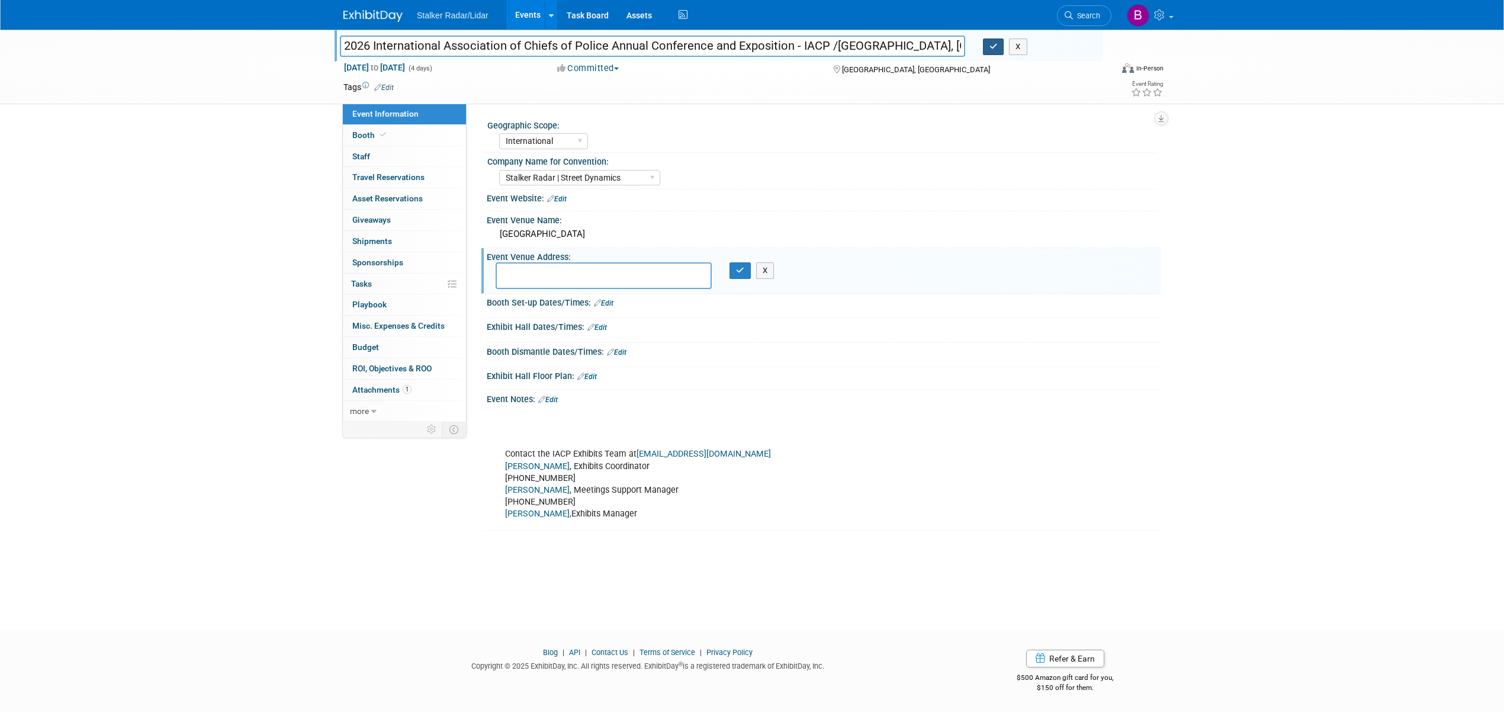
click at [988, 47] on button "button" at bounding box center [993, 46] width 21 height 17
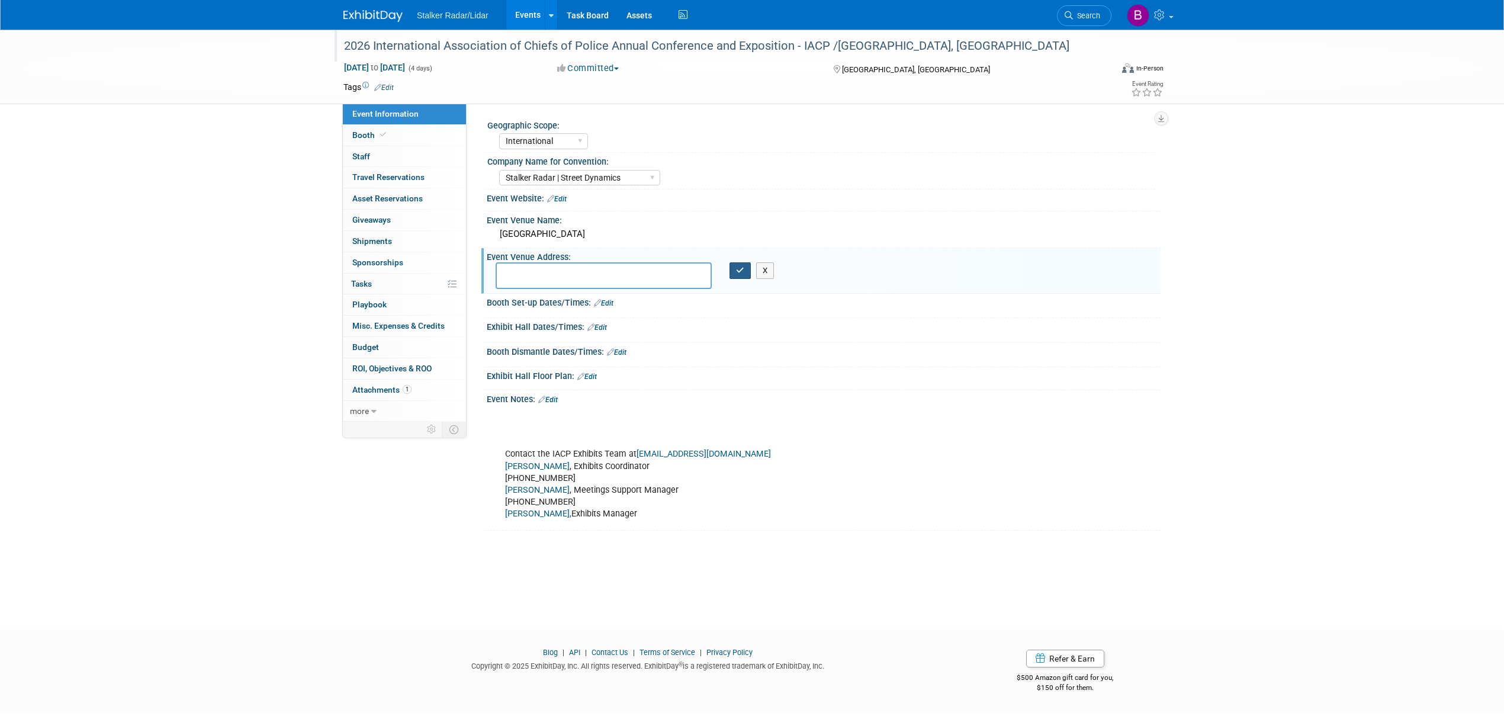
click at [734, 278] on button "button" at bounding box center [740, 270] width 21 height 17
